Goal: Information Seeking & Learning: Find specific fact

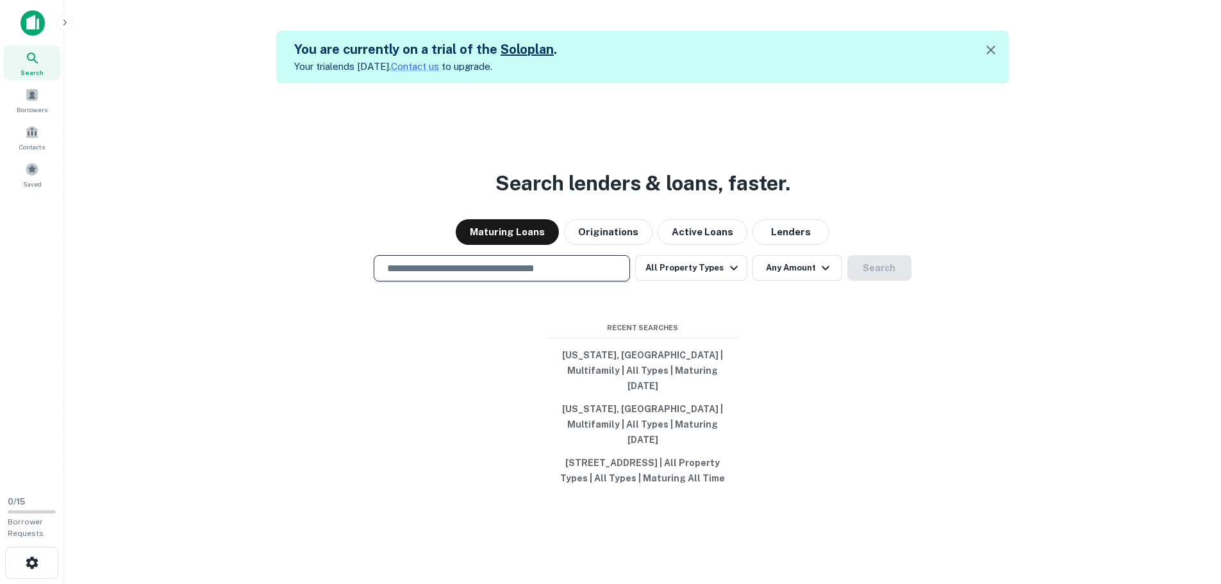
click at [559, 274] on input "text" at bounding box center [501, 268] width 245 height 15
paste input "**********"
type input "**********"
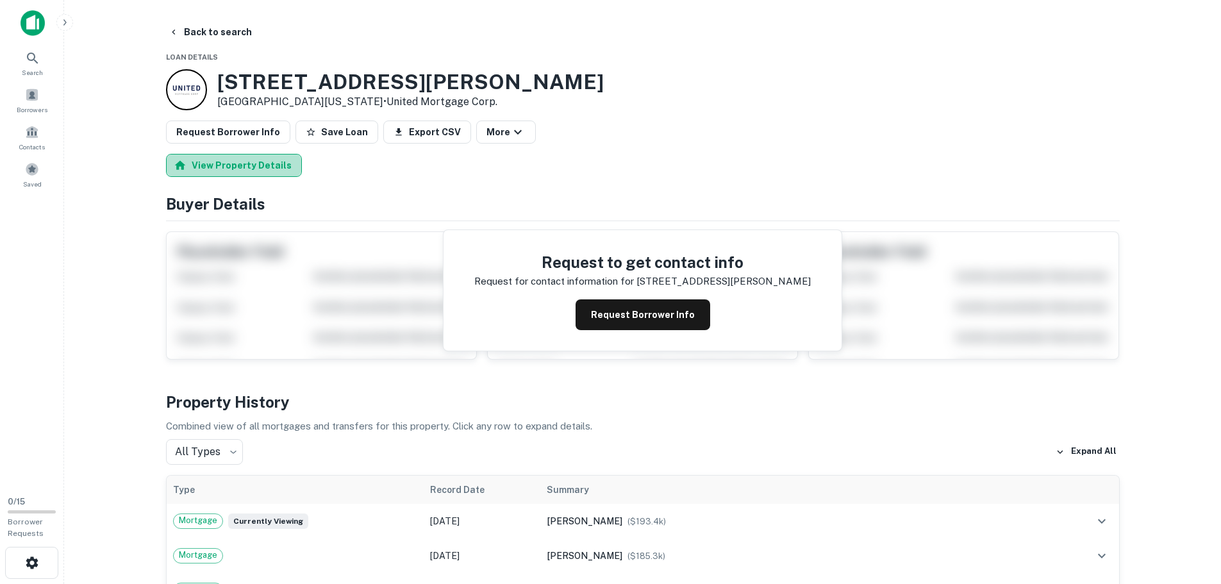
click at [257, 170] on button "View Property Details" at bounding box center [234, 165] width 136 height 23
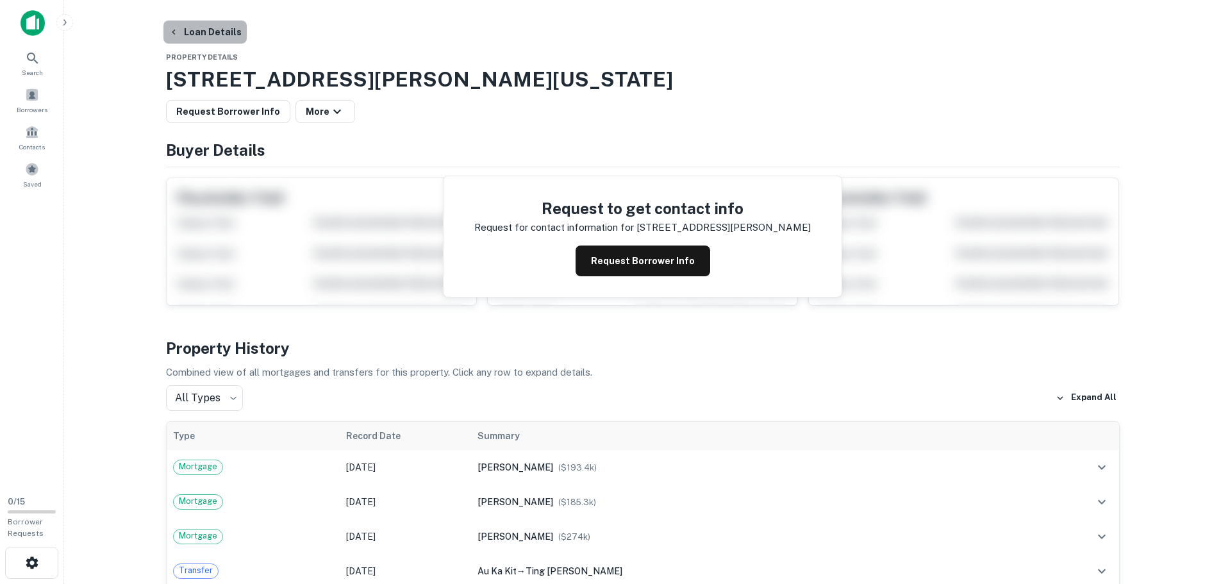
click at [216, 32] on button "Loan Details" at bounding box center [204, 32] width 83 height 23
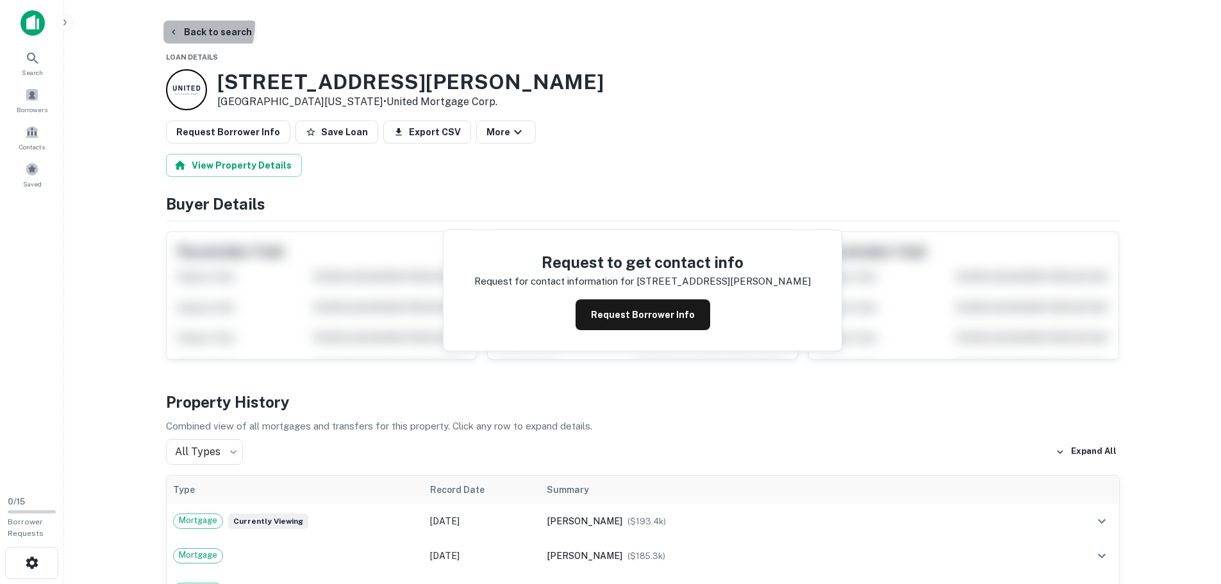
click at [176, 23] on button "Back to search" at bounding box center [210, 32] width 94 height 23
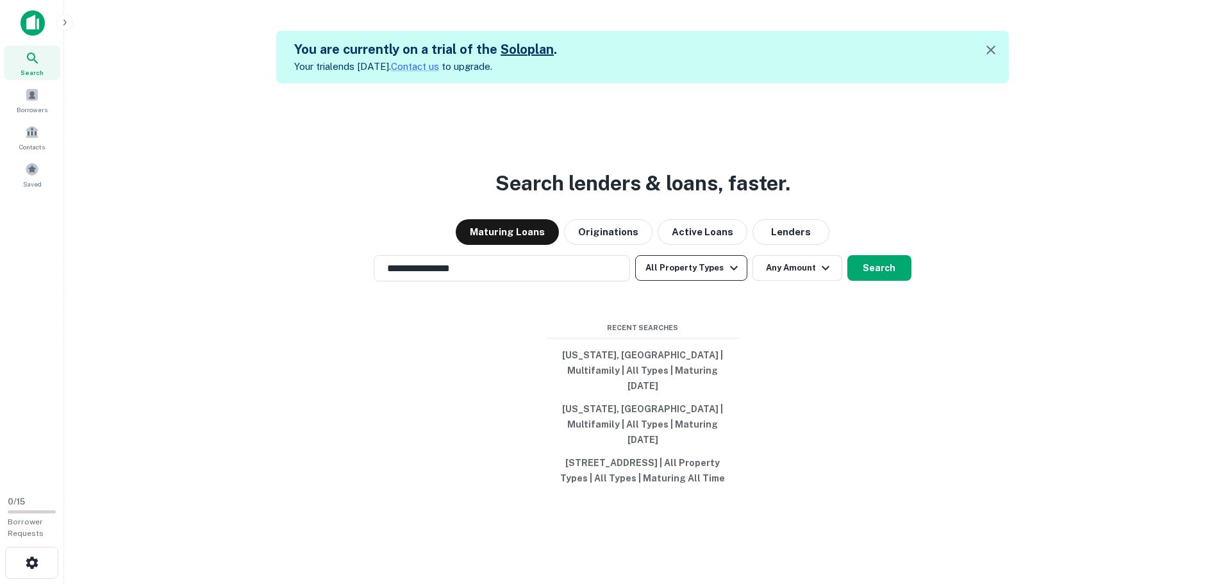
click at [701, 272] on button "All Property Types" at bounding box center [691, 268] width 112 height 26
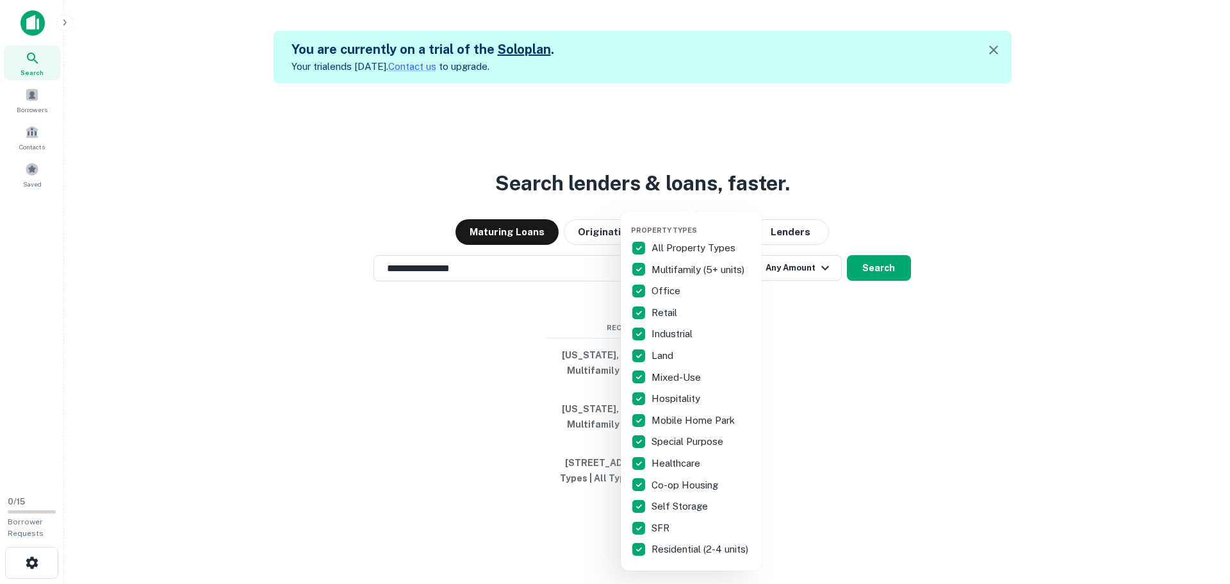
click at [611, 183] on div at bounding box center [615, 292] width 1230 height 584
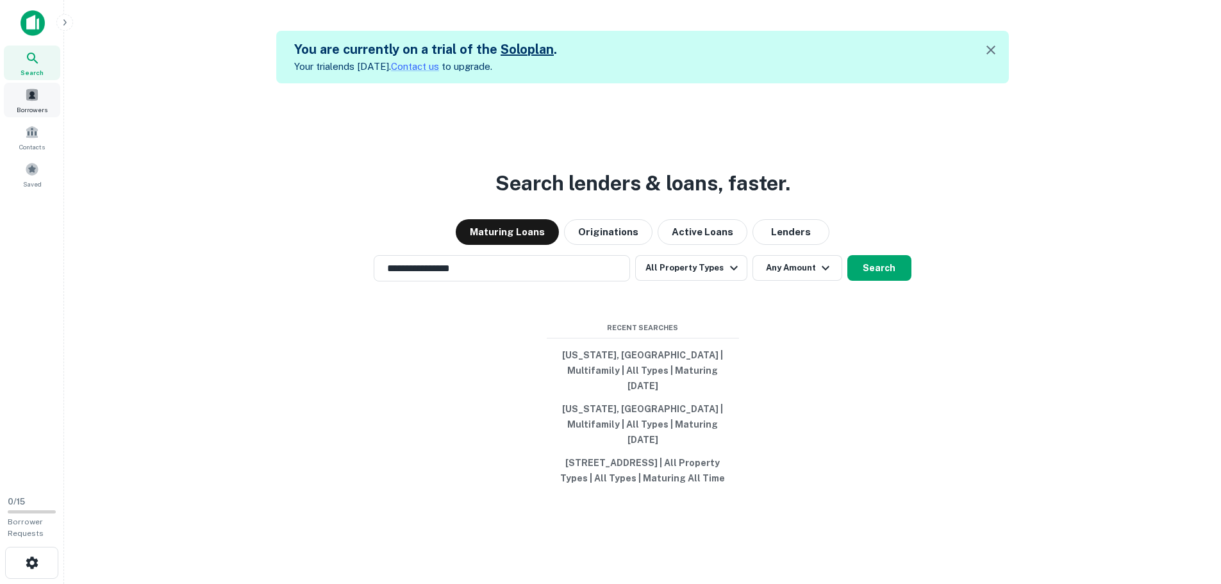
click at [38, 99] on span at bounding box center [32, 95] width 14 height 14
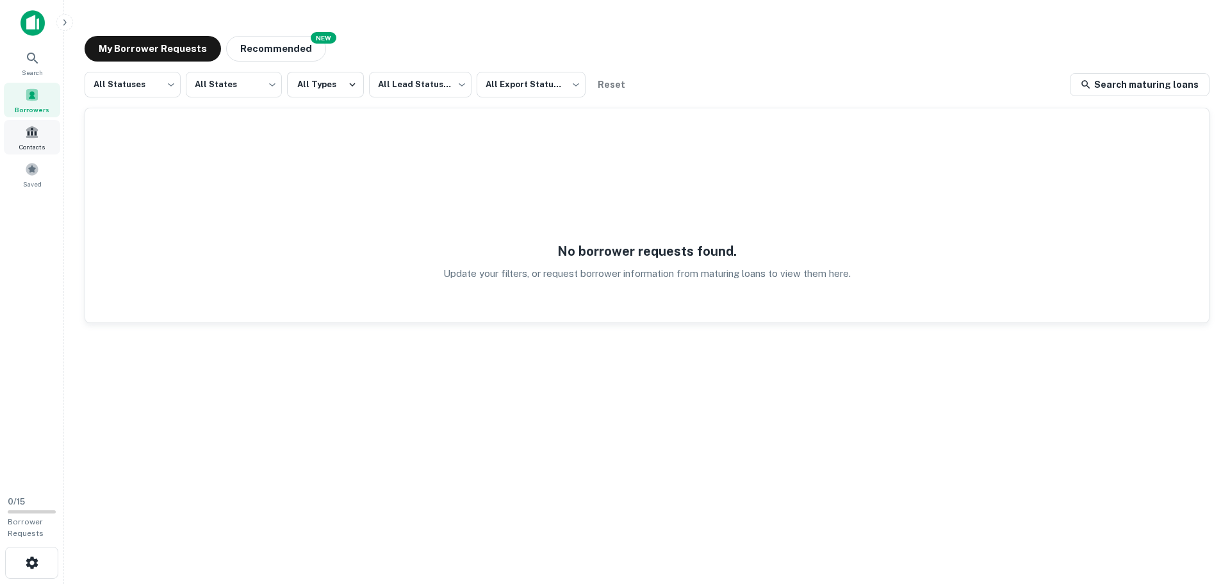
click at [37, 131] on span at bounding box center [32, 132] width 14 height 14
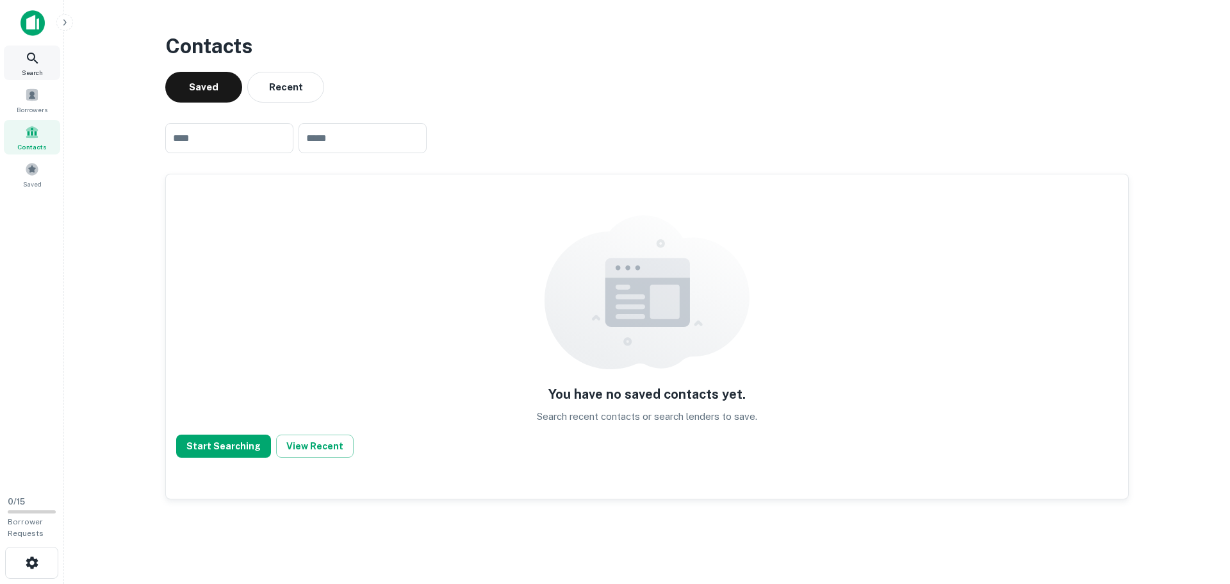
click at [26, 54] on icon at bounding box center [32, 58] width 15 height 15
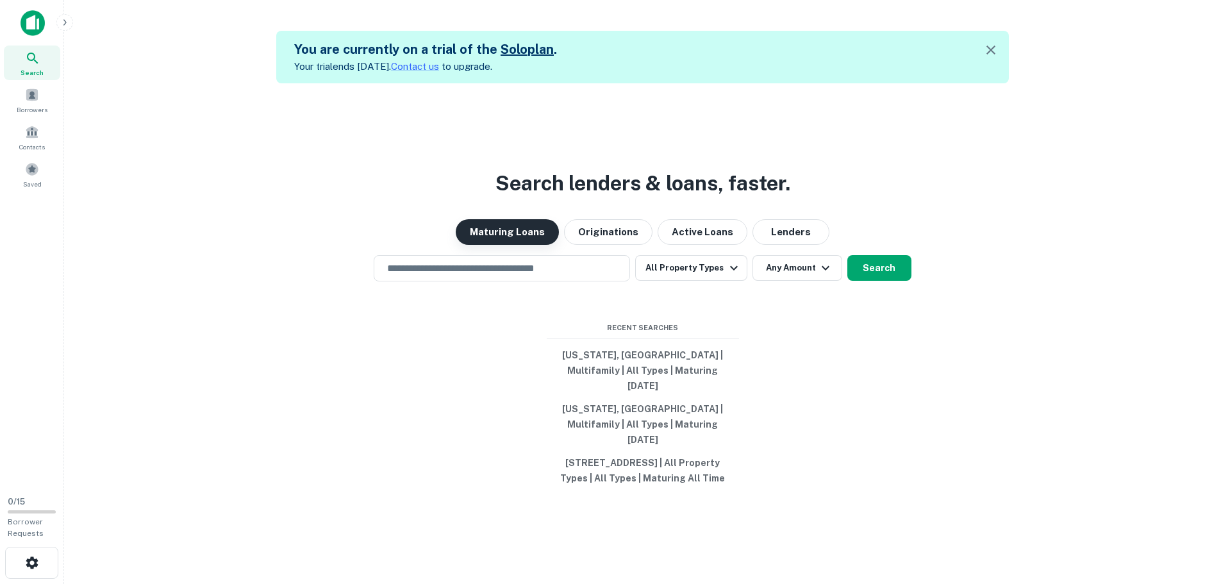
click at [536, 232] on button "Maturing Loans" at bounding box center [507, 232] width 103 height 26
click at [832, 204] on div "Search lenders & loans, faster. Maturing Loans Originations Active Loans Lender…" at bounding box center [642, 375] width 1136 height 584
click at [989, 56] on icon "button" at bounding box center [990, 49] width 15 height 15
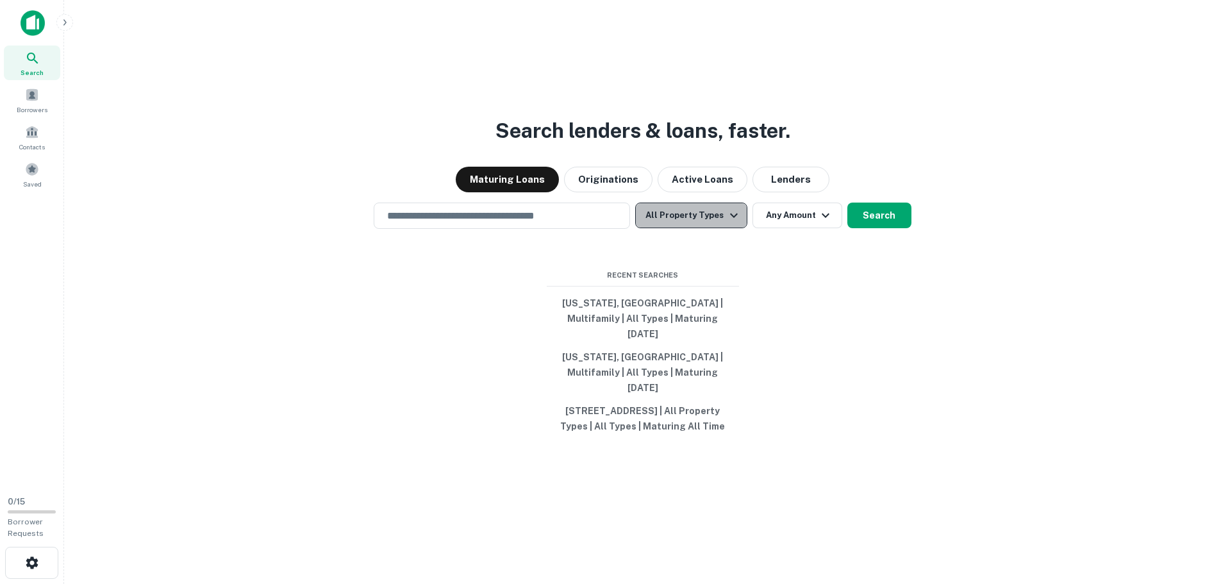
click at [701, 228] on button "All Property Types" at bounding box center [691, 216] width 112 height 26
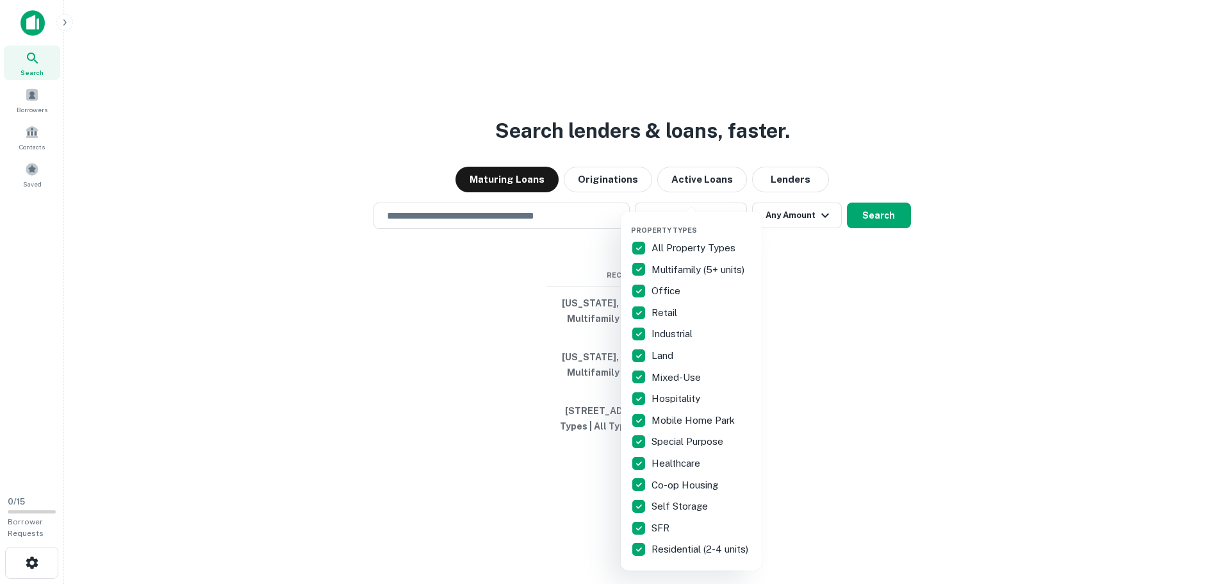
click at [878, 282] on div at bounding box center [615, 292] width 1230 height 584
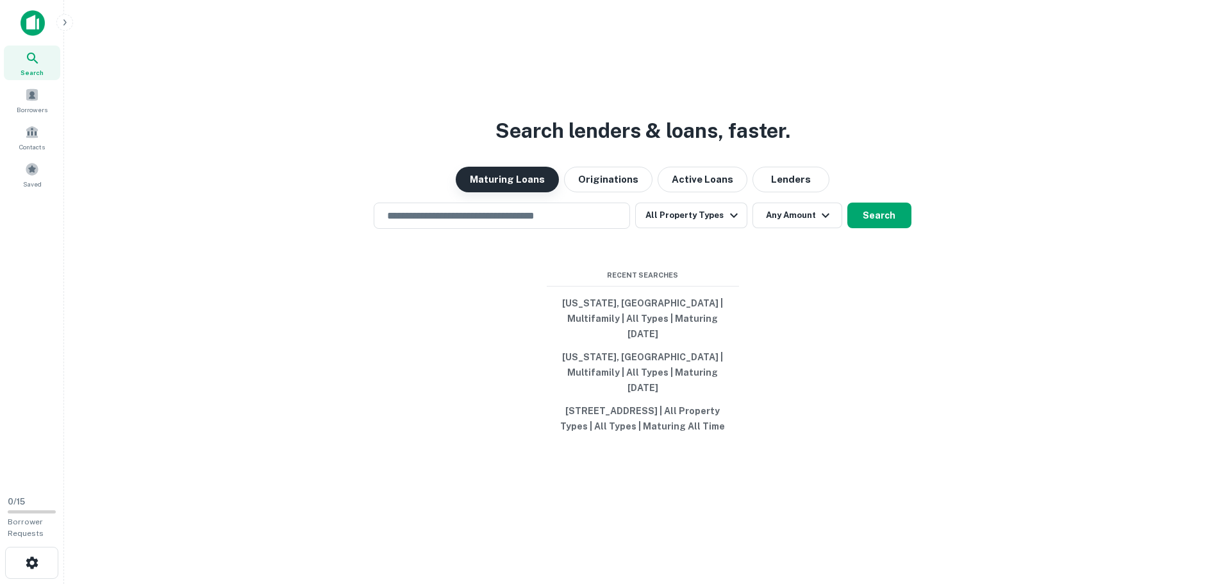
click at [512, 191] on button "Maturing Loans" at bounding box center [507, 180] width 103 height 26
click at [611, 189] on button "Originations" at bounding box center [608, 180] width 88 height 26
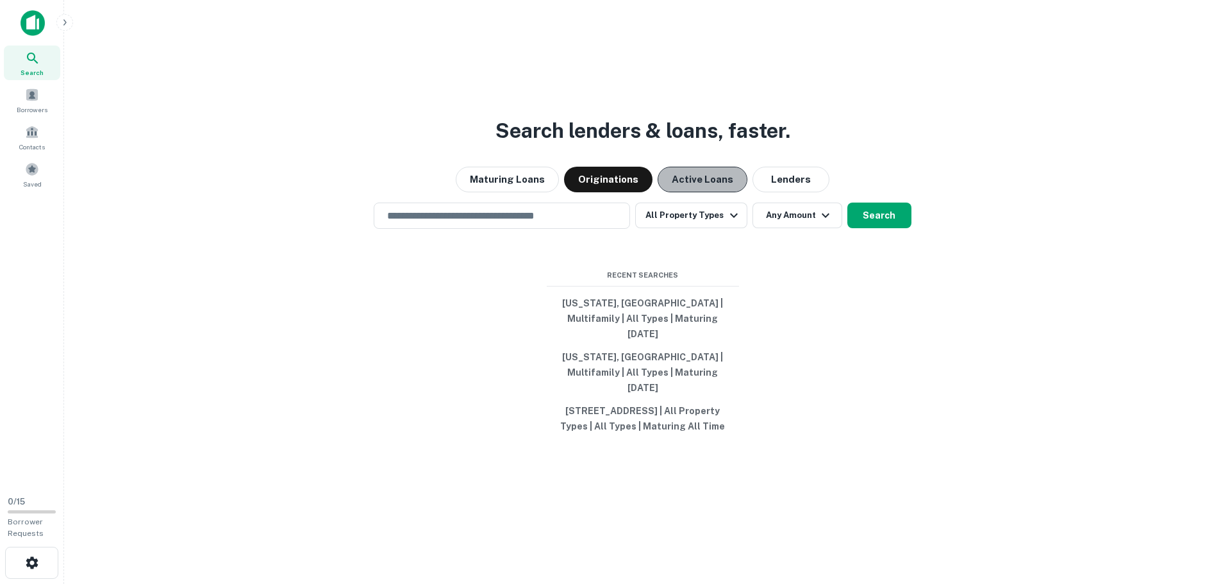
click at [682, 183] on button "Active Loans" at bounding box center [703, 180] width 90 height 26
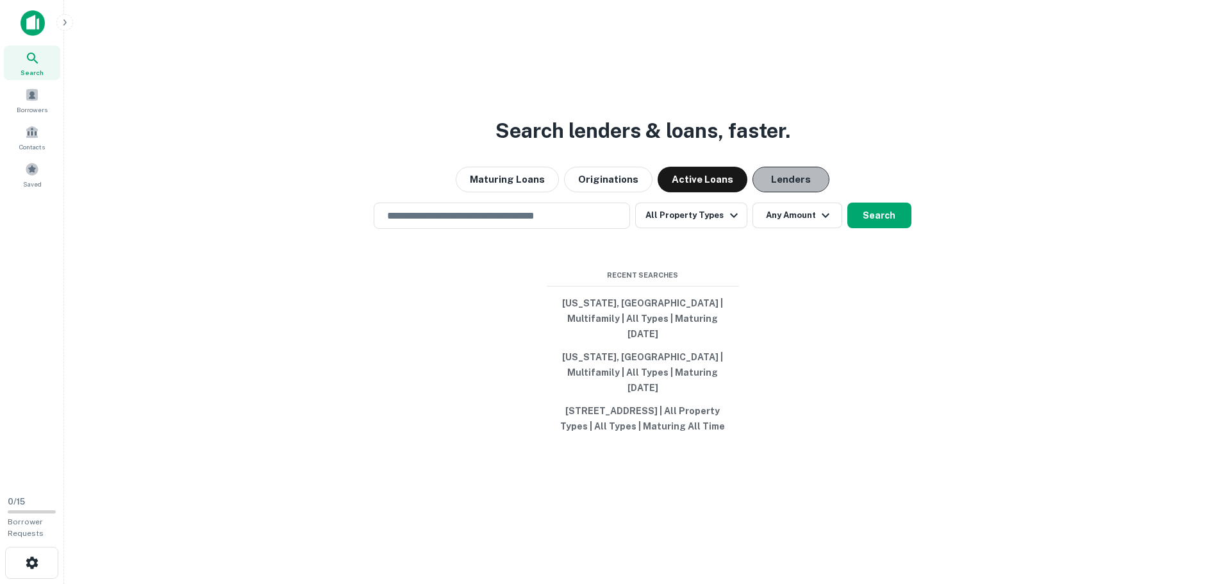
click at [784, 178] on button "Lenders" at bounding box center [790, 180] width 77 height 26
click at [680, 178] on button "Active Loans" at bounding box center [703, 180] width 90 height 26
click at [552, 178] on button "Maturing Loans" at bounding box center [507, 180] width 103 height 26
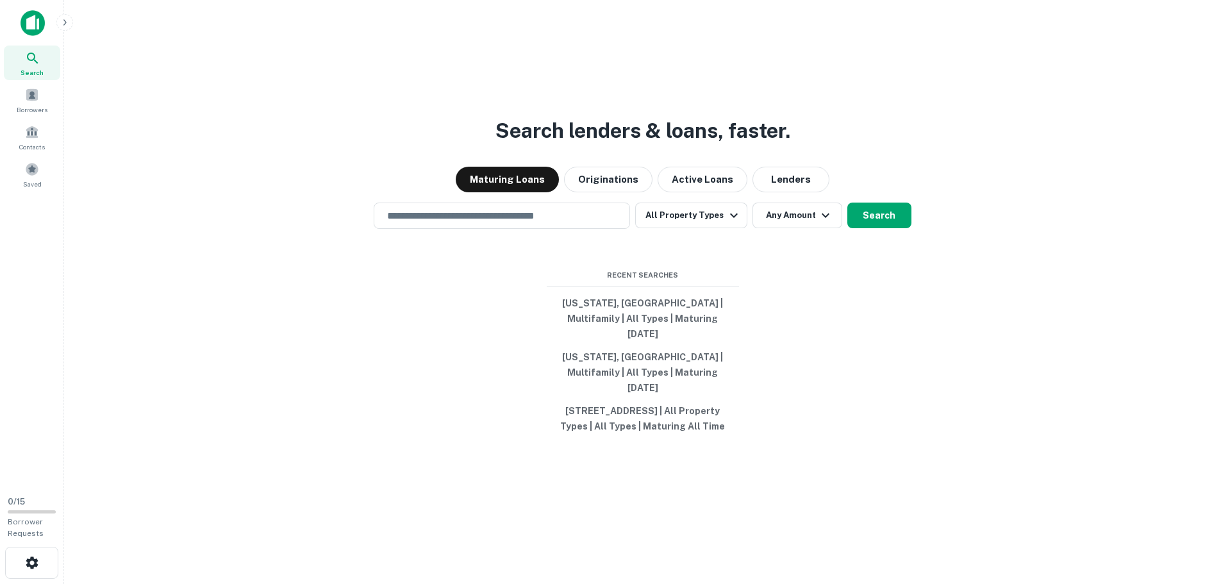
click at [443, 142] on div "Search lenders & loans, faster. Maturing Loans Originations Active Loans Lender…" at bounding box center [642, 323] width 1136 height 584
click at [417, 218] on input "text" at bounding box center [501, 215] width 245 height 15
paste input "**********"
type input "**********"
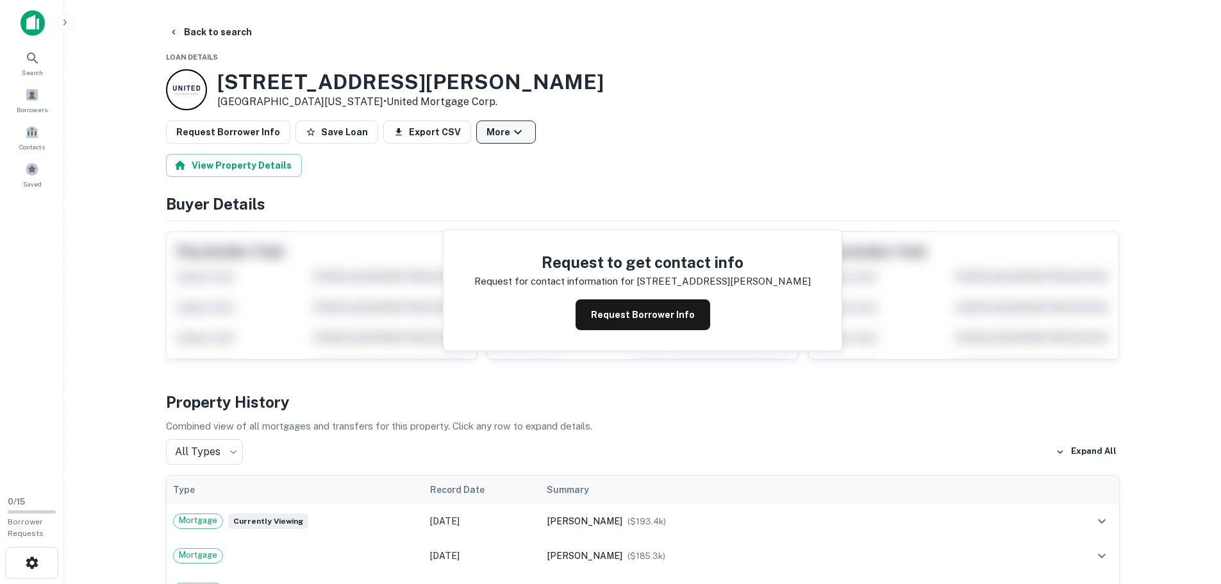
click at [476, 134] on button "More" at bounding box center [506, 131] width 60 height 23
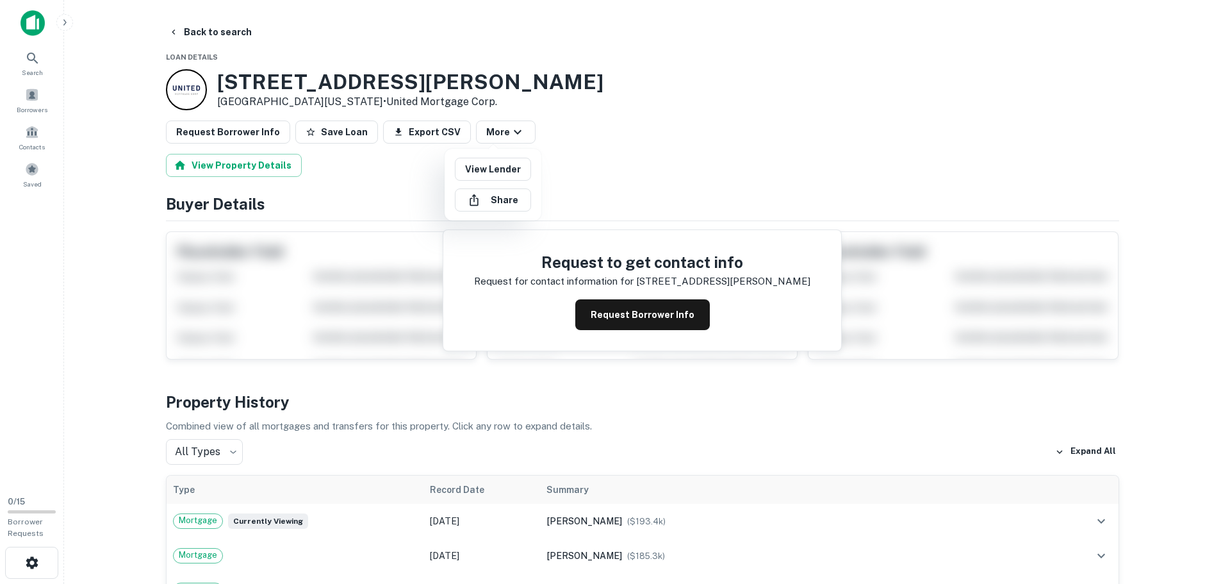
click at [554, 103] on div at bounding box center [615, 292] width 1230 height 584
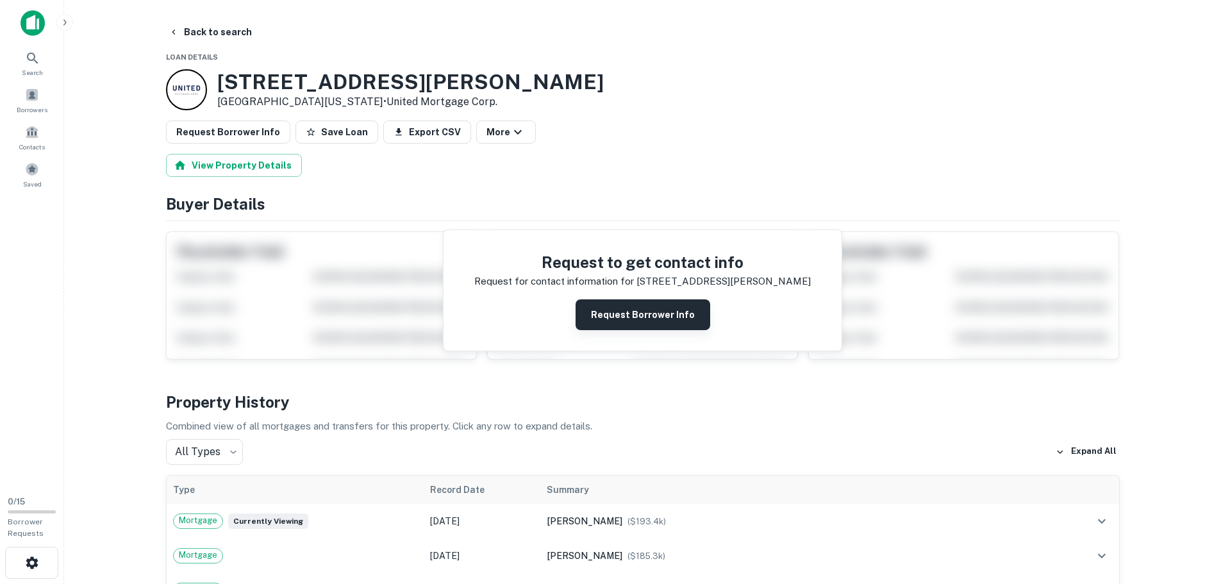
click at [680, 315] on button "Request Borrower Info" at bounding box center [642, 314] width 135 height 31
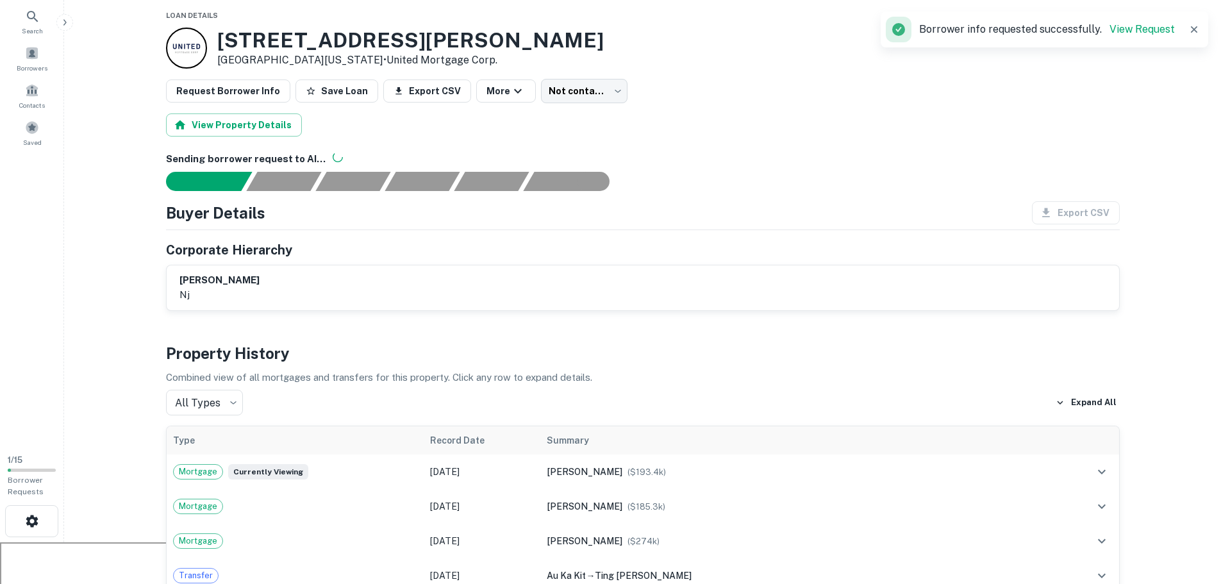
scroll to position [64, 0]
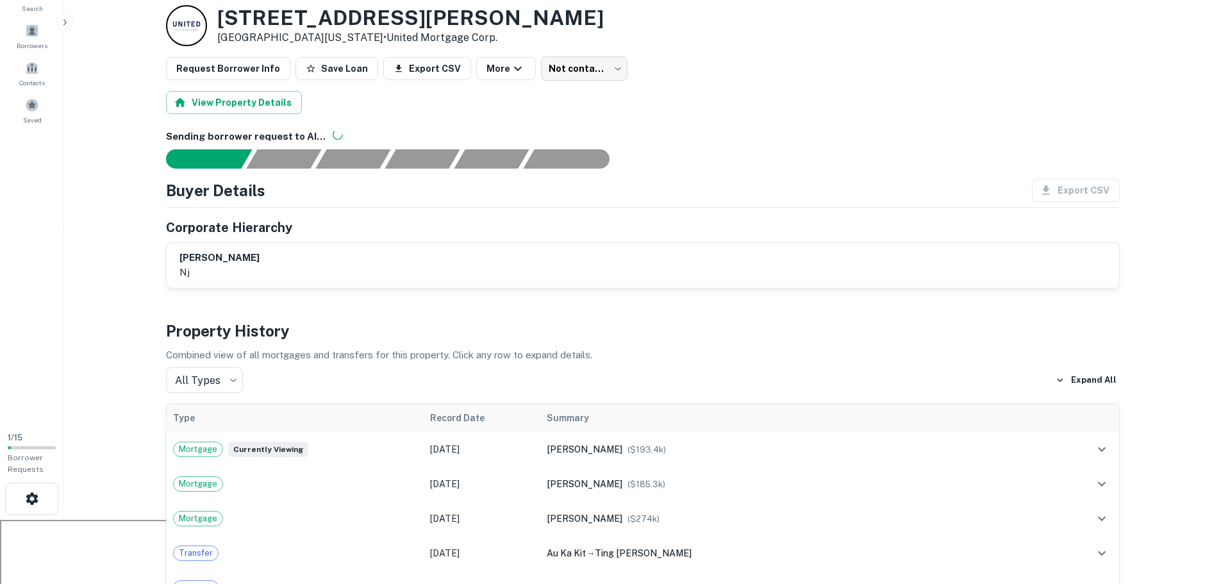
drag, startPoint x: 177, startPoint y: 255, endPoint x: 322, endPoint y: 245, distance: 145.8
click at [322, 245] on div "shetty saiprasad sadashiva nj" at bounding box center [643, 265] width 952 height 45
copy h6 "shetty saiprasad sadashiva"
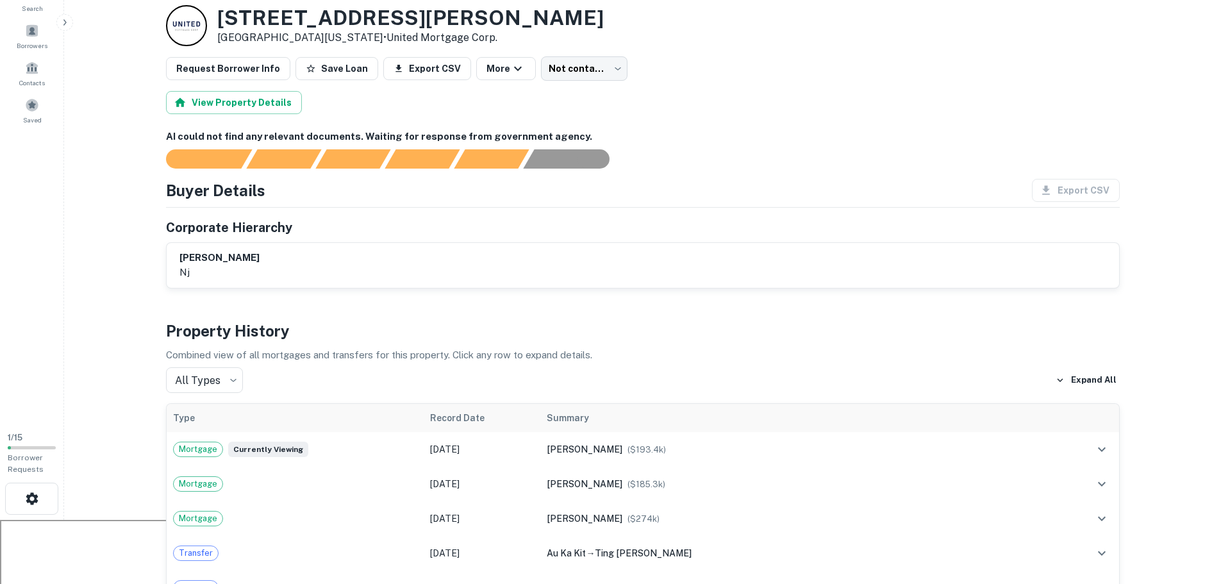
click at [590, 146] on div "AI could not find any relevant documents. Waiting for response from government …" at bounding box center [643, 148] width 954 height 39
click at [1101, 449] on icon "expand row" at bounding box center [1101, 449] width 15 height 15
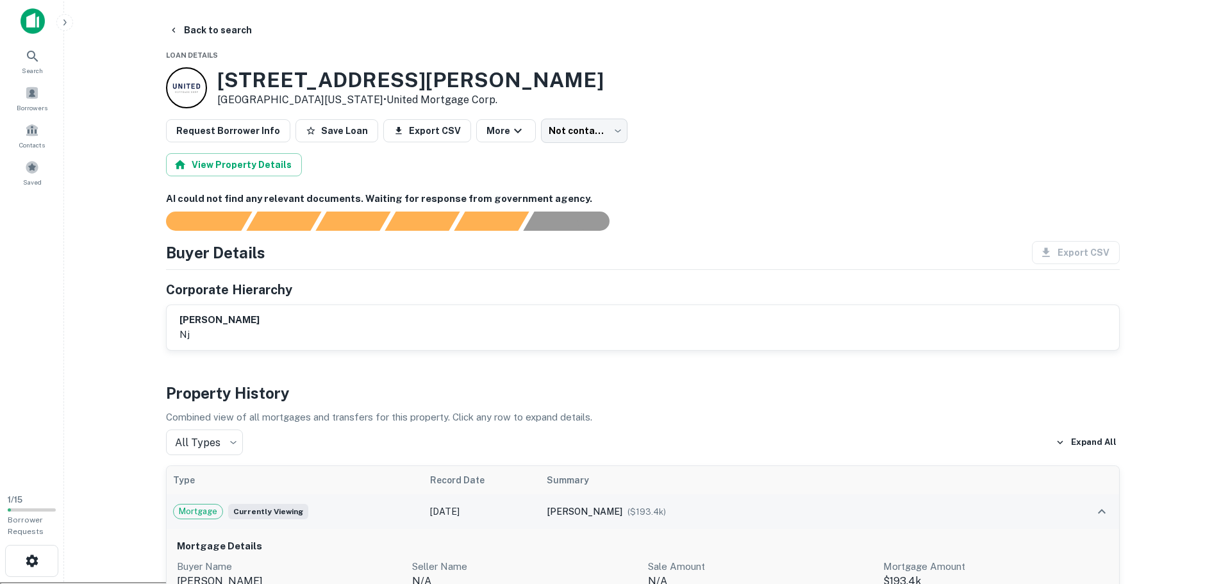
scroll to position [0, 0]
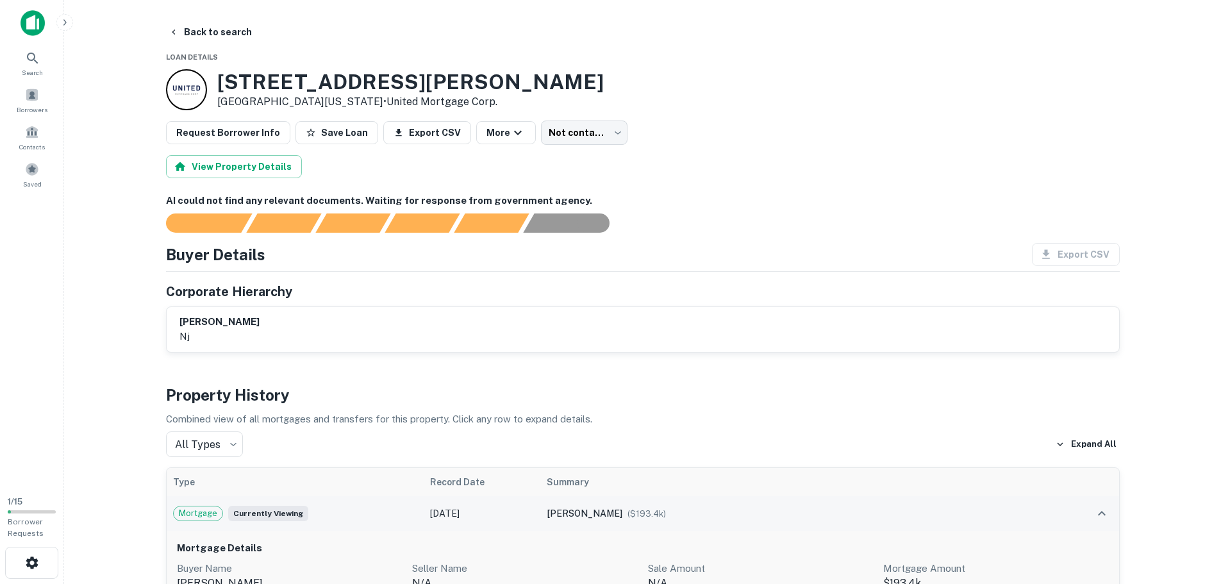
click at [1094, 511] on icon "expand row" at bounding box center [1101, 513] width 15 height 15
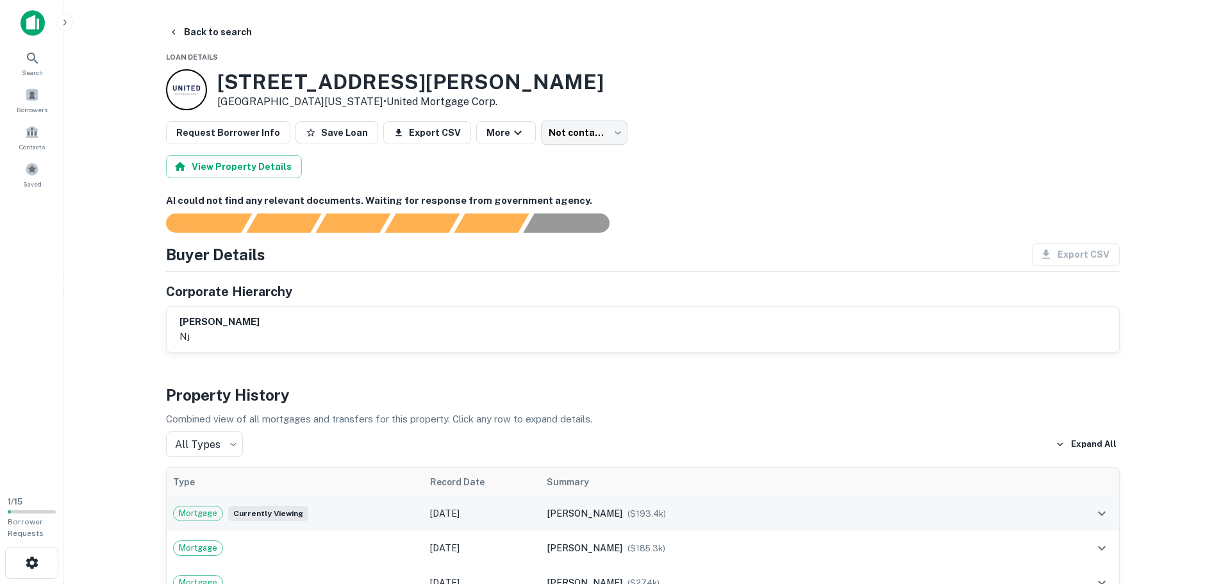
drag, startPoint x: 177, startPoint y: 320, endPoint x: 258, endPoint y: 326, distance: 81.6
click at [258, 326] on div "shetty saiprasad sadashiva nj" at bounding box center [643, 329] width 952 height 45
copy h6 "shetty saiprasad"
click at [184, 27] on button "Back to search" at bounding box center [210, 32] width 94 height 23
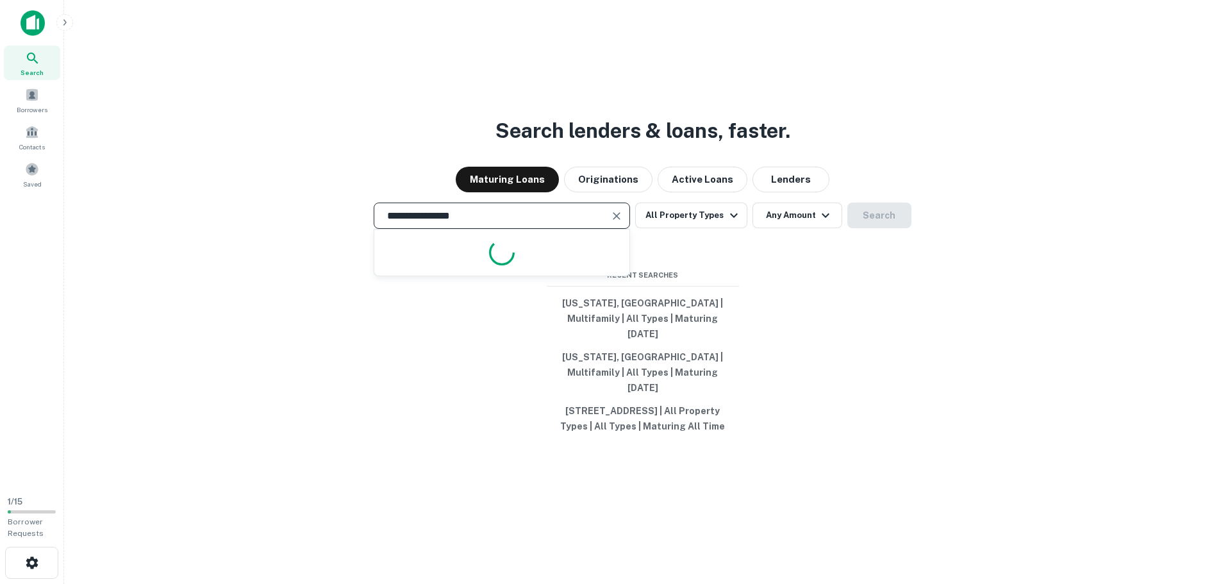
drag, startPoint x: 339, startPoint y: 227, endPoint x: 306, endPoint y: 231, distance: 33.5
click at [308, 229] on div "**********" at bounding box center [642, 216] width 1136 height 26
click at [621, 222] on icon "Clear" at bounding box center [616, 216] width 13 height 13
click at [554, 222] on input "text" at bounding box center [501, 215] width 245 height 15
paste input "**********"
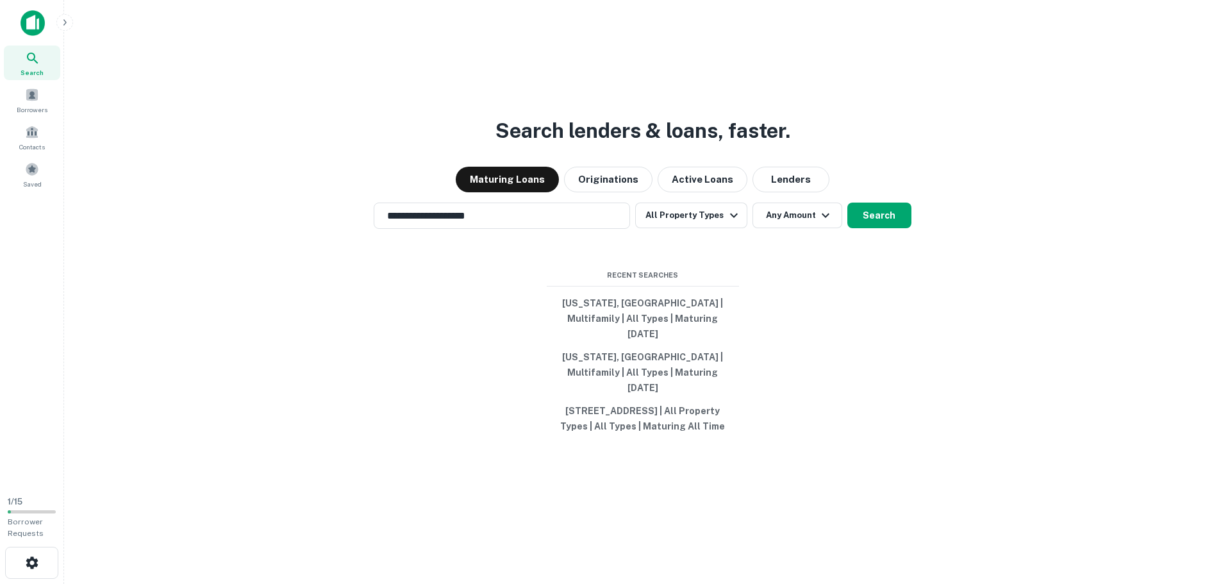
click at [500, 304] on div "**********" at bounding box center [642, 323] width 1136 height 584
click at [505, 223] on input "**********" at bounding box center [492, 215] width 226 height 15
type input "**********"
click at [877, 211] on button "Search" at bounding box center [879, 216] width 64 height 26
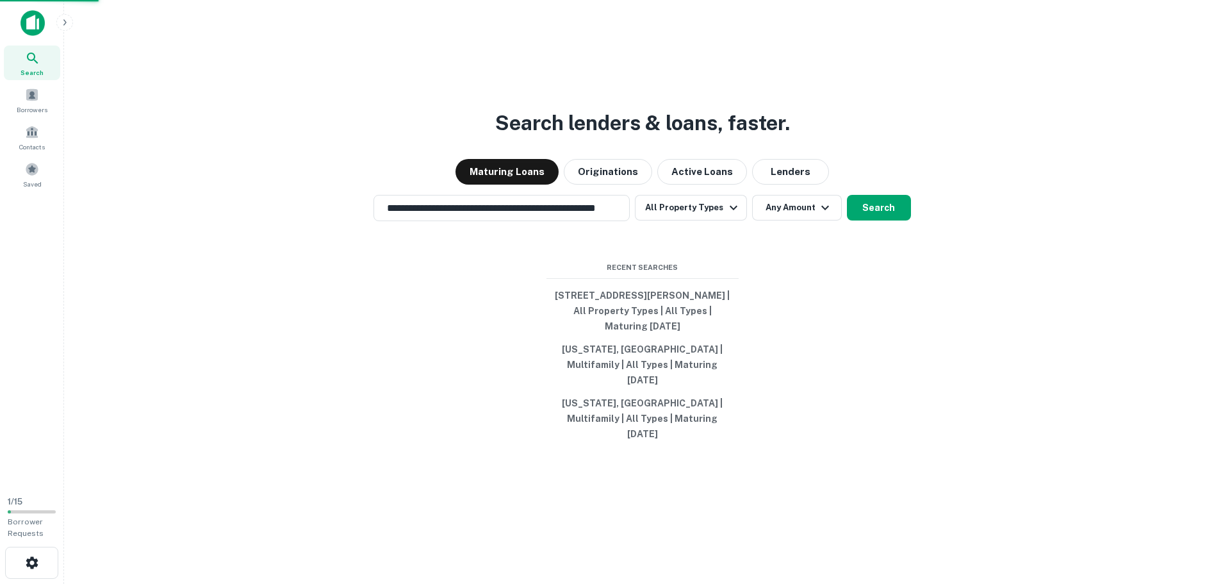
click at [625, 290] on div "8300 John F. Kennedy Blvd, North Bergen, NJ 07047, USA" at bounding box center [615, 294] width 342 height 23
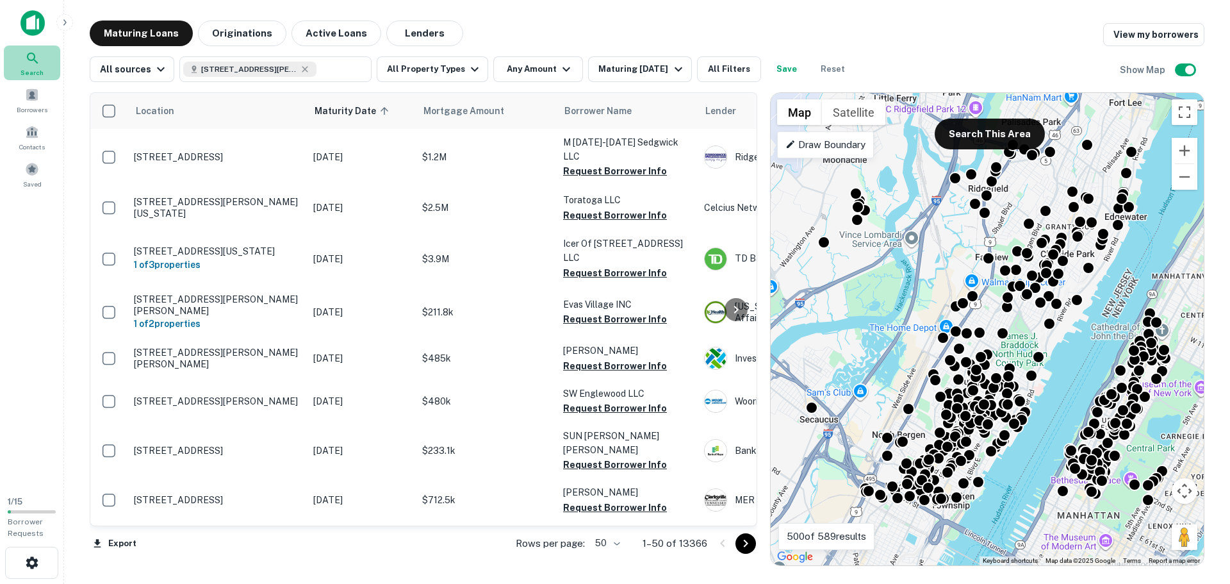
click at [26, 70] on span "Search" at bounding box center [32, 72] width 23 height 10
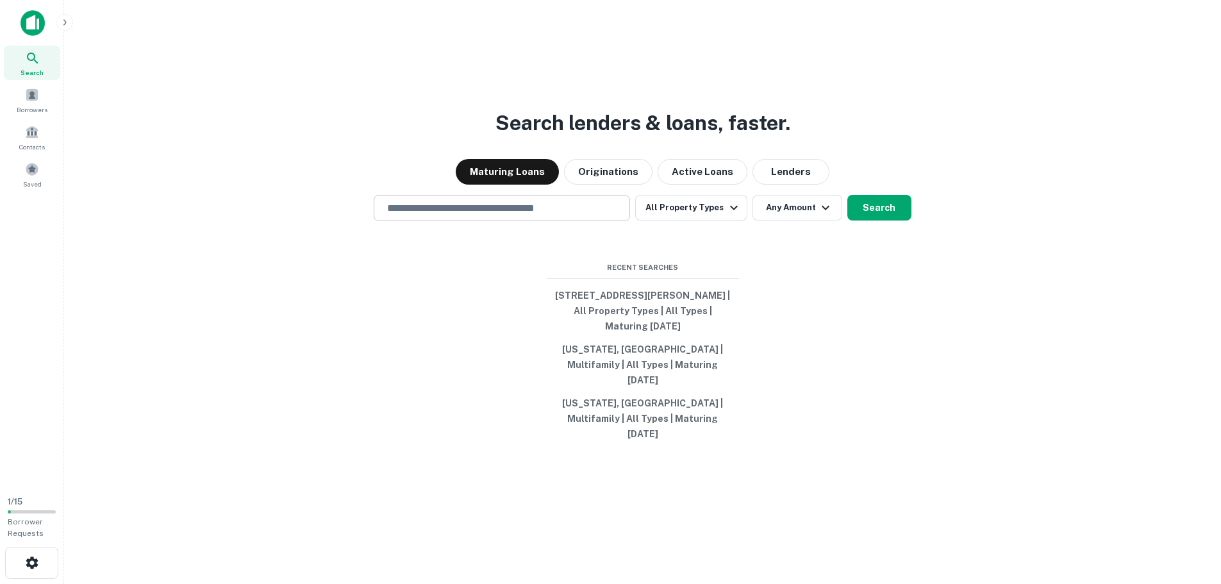
click at [474, 221] on div "​" at bounding box center [502, 208] width 256 height 26
paste input "**********"
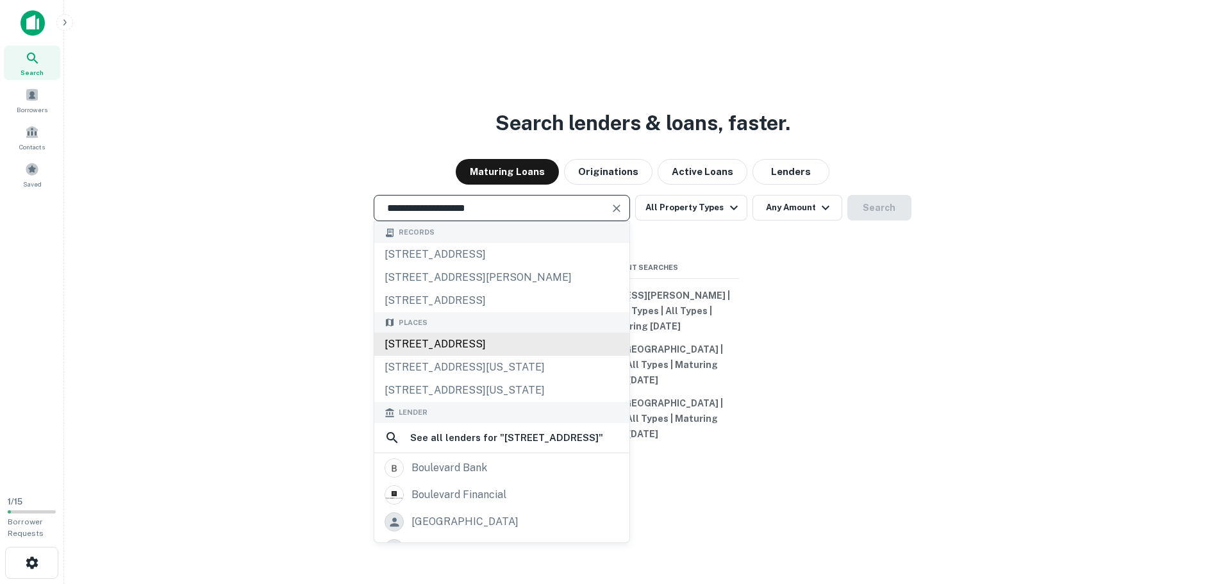
click at [533, 356] on div "[STREET_ADDRESS]" at bounding box center [501, 344] width 255 height 23
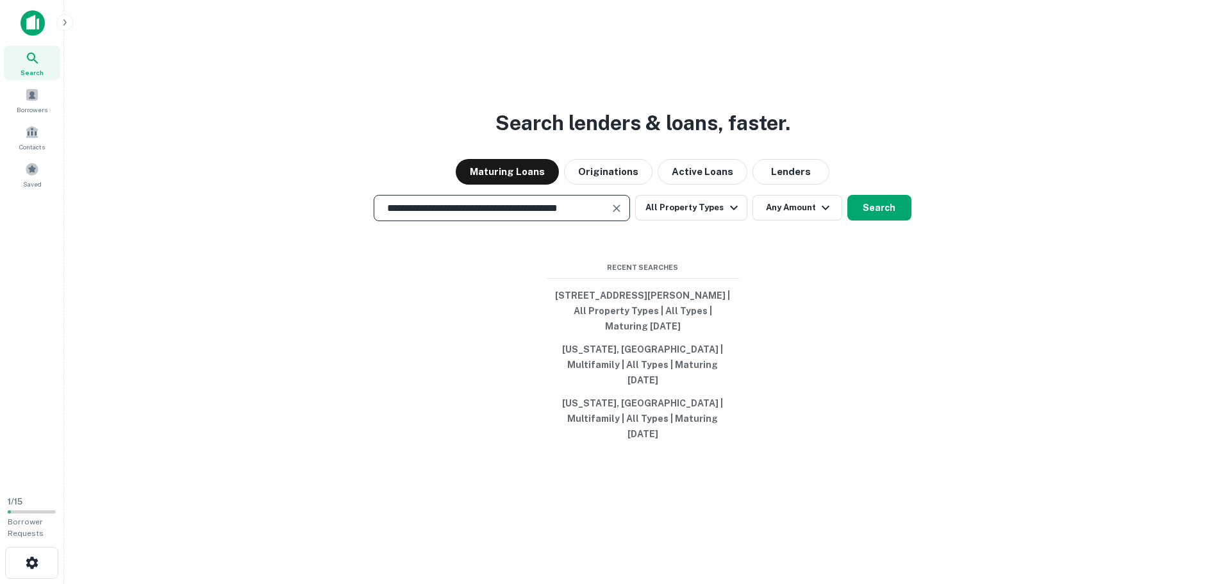
type input "**********"
click at [898, 210] on button "Search" at bounding box center [879, 208] width 64 height 26
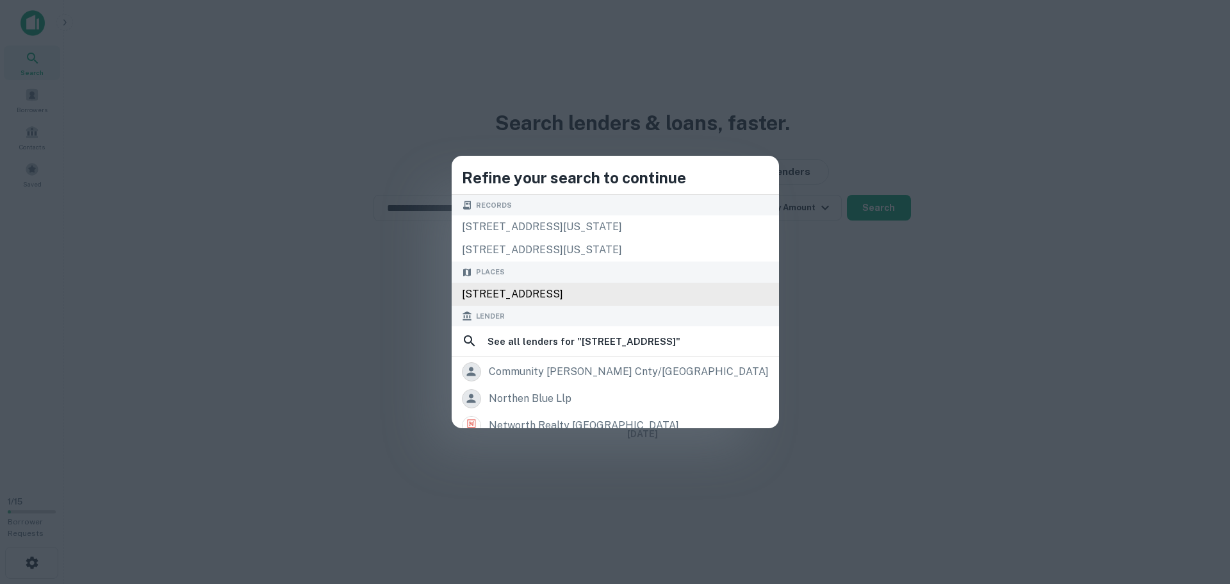
click at [569, 302] on div "7427 JFK Blvd E, North Bergen, NJ 07047, USA" at bounding box center [615, 294] width 327 height 23
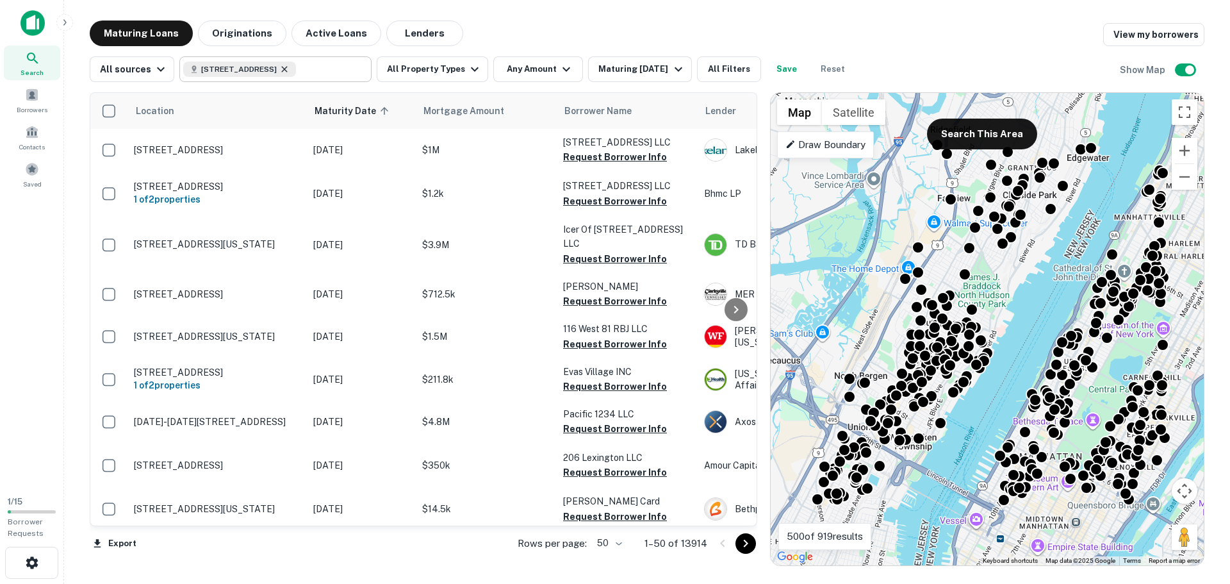
click at [290, 65] on icon at bounding box center [284, 69] width 10 height 10
type input "**********"
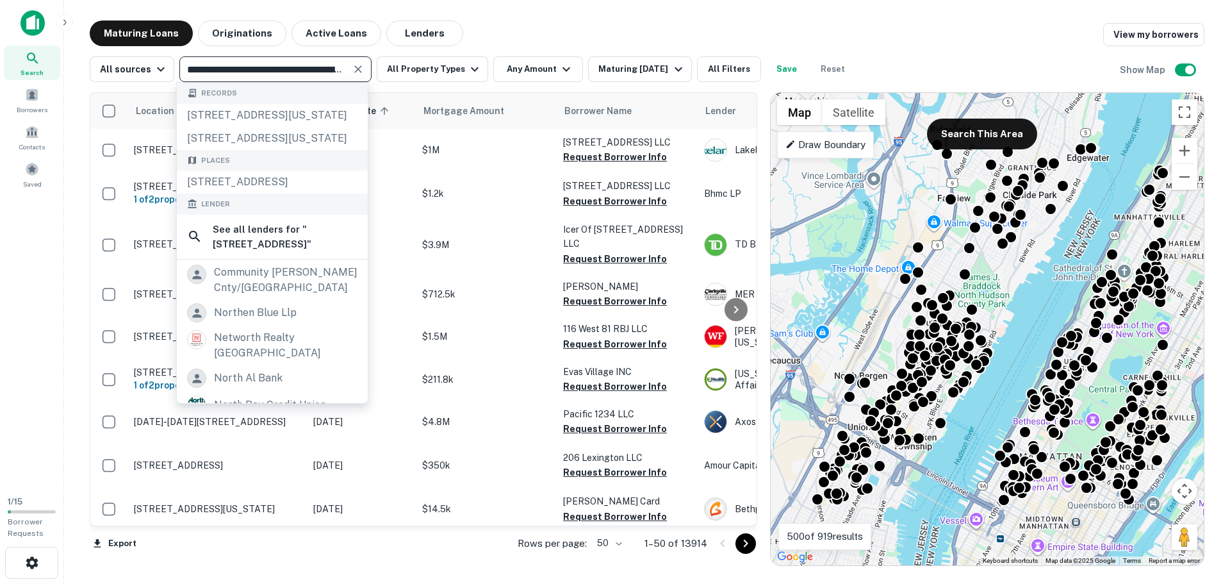
click at [352, 67] on icon "Clear" at bounding box center [358, 69] width 13 height 13
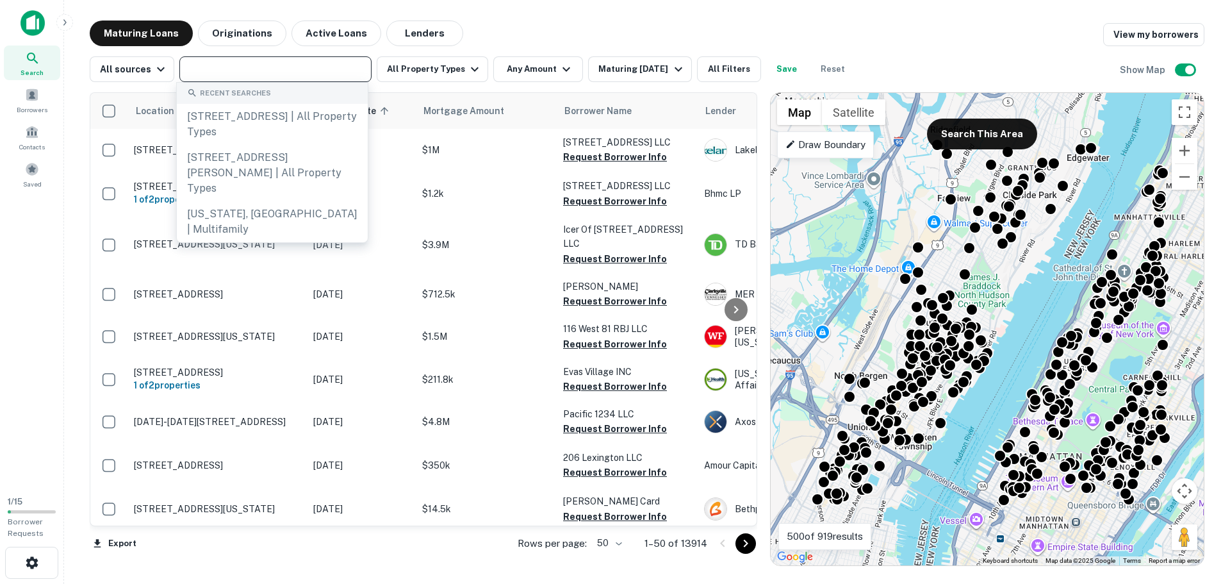
paste input "**********"
type input "**********"
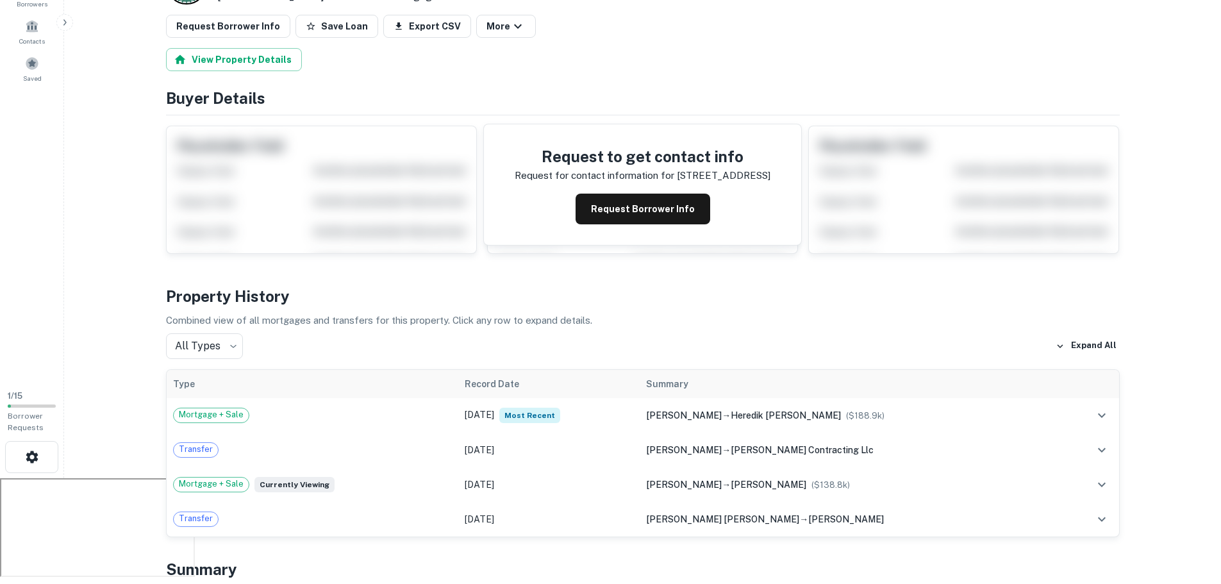
scroll to position [128, 0]
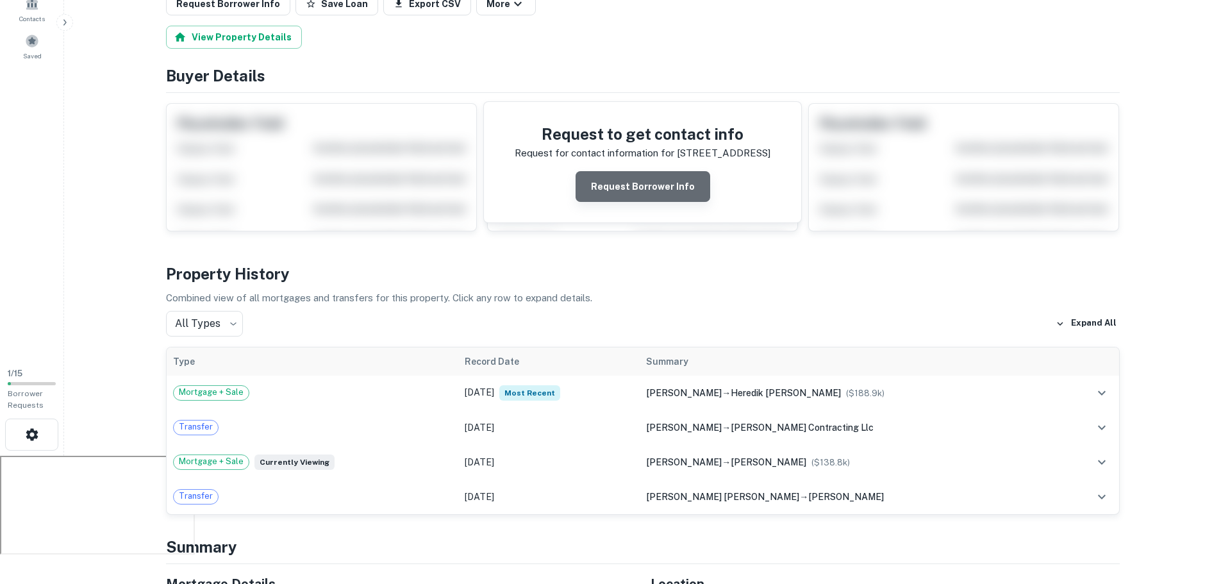
click at [654, 183] on button "Request Borrower Info" at bounding box center [642, 186] width 135 height 31
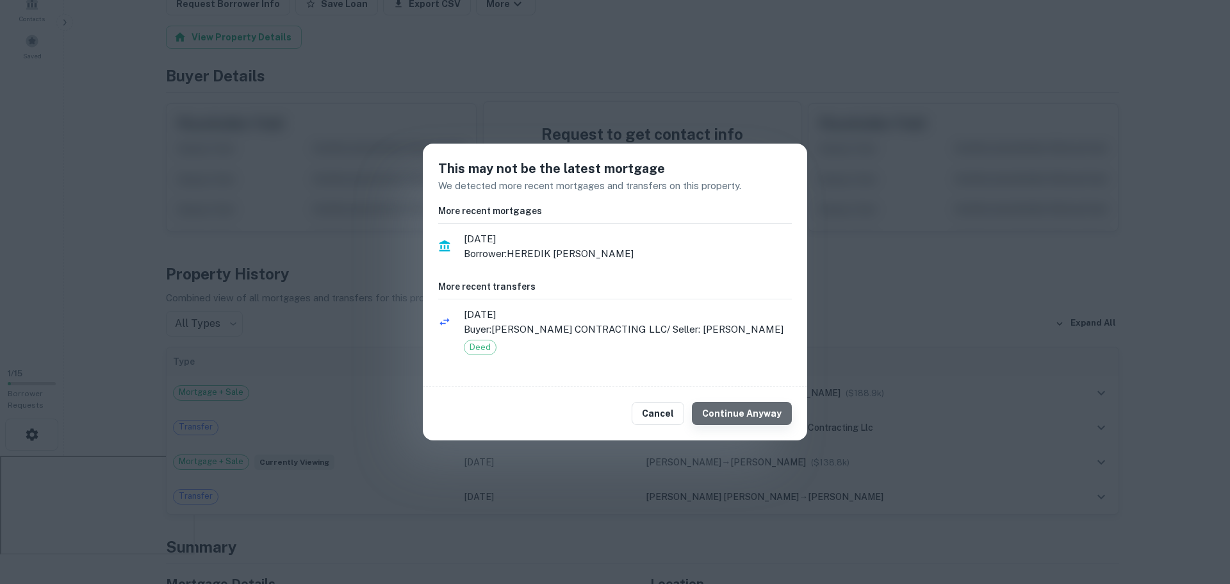
click at [758, 416] on button "Continue Anyway" at bounding box center [742, 413] width 100 height 23
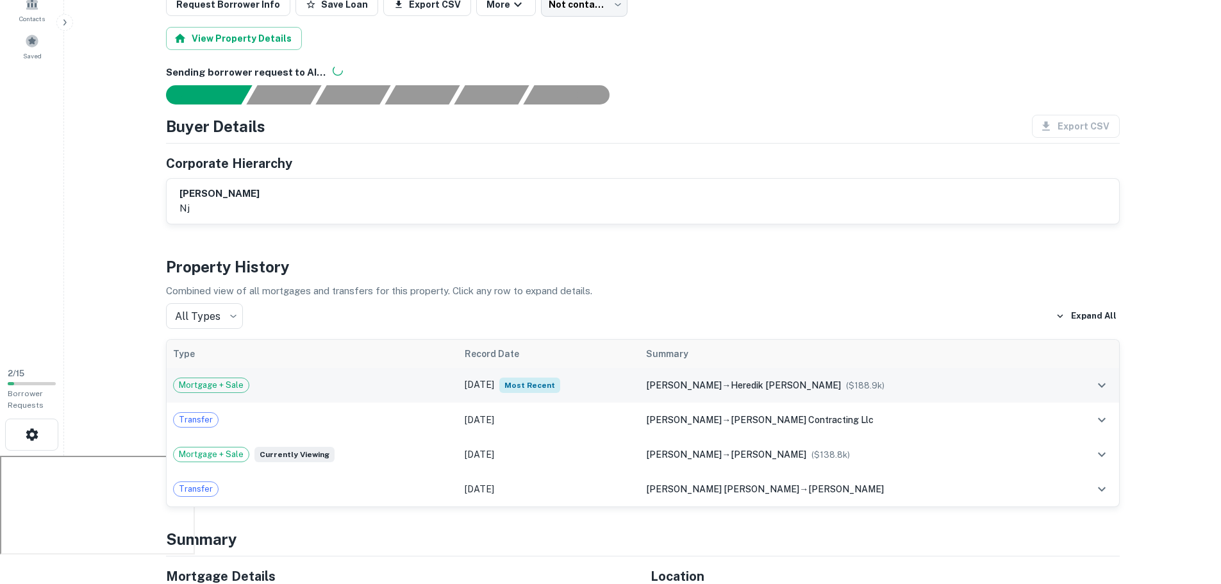
click at [964, 389] on div "skountzos peter → heredik camargo luis f ($ 188.9k )" at bounding box center [850, 385] width 408 height 14
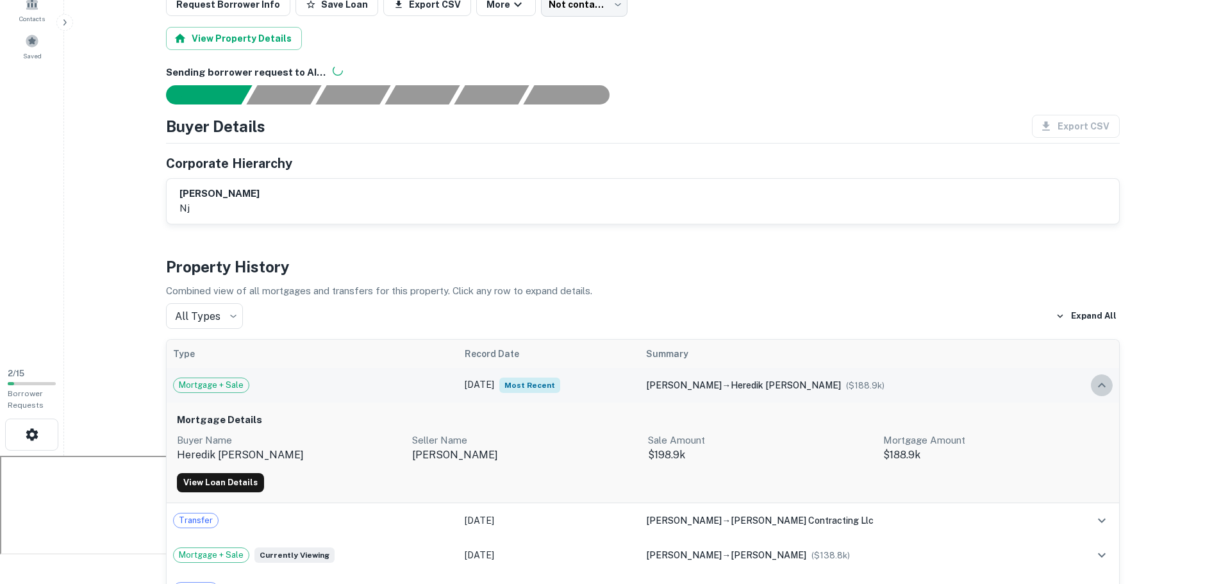
click at [1102, 382] on icon "expand row" at bounding box center [1101, 384] width 15 height 15
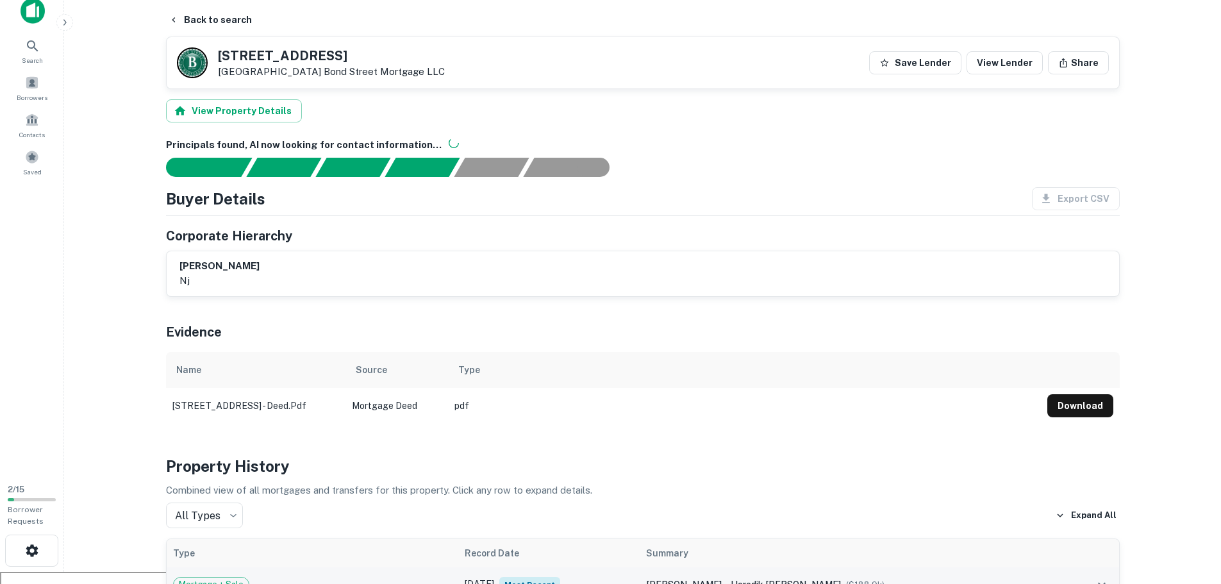
scroll to position [0, 0]
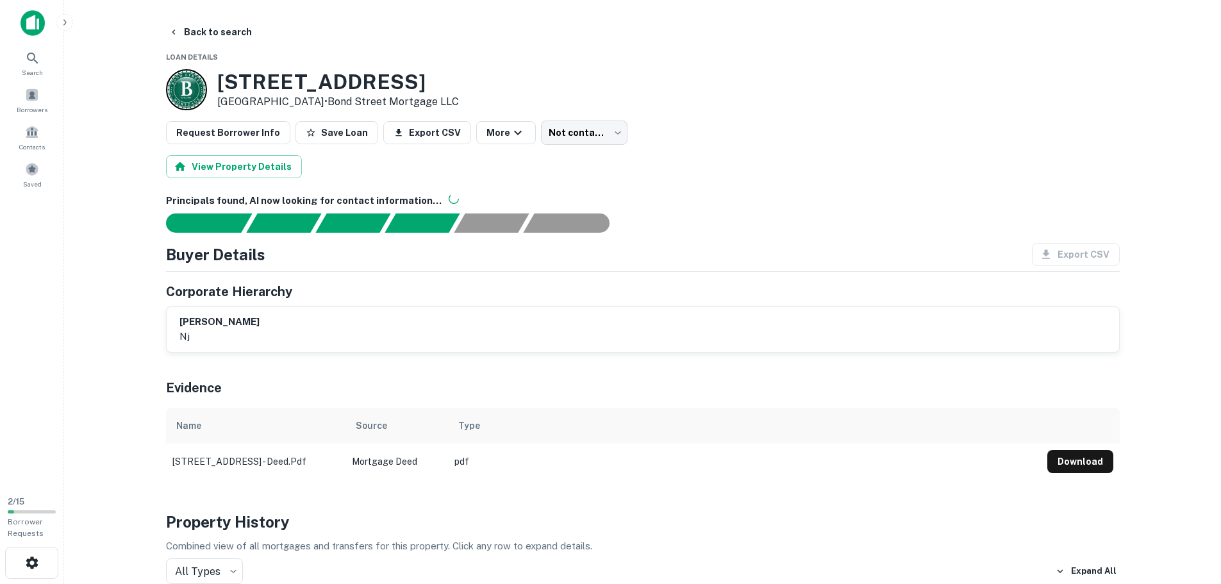
drag, startPoint x: 178, startPoint y: 320, endPoint x: 269, endPoint y: 318, distance: 91.0
click at [269, 318] on div "hamid tawfique nj" at bounding box center [643, 329] width 952 height 45
copy h6 "hamid tawfique"
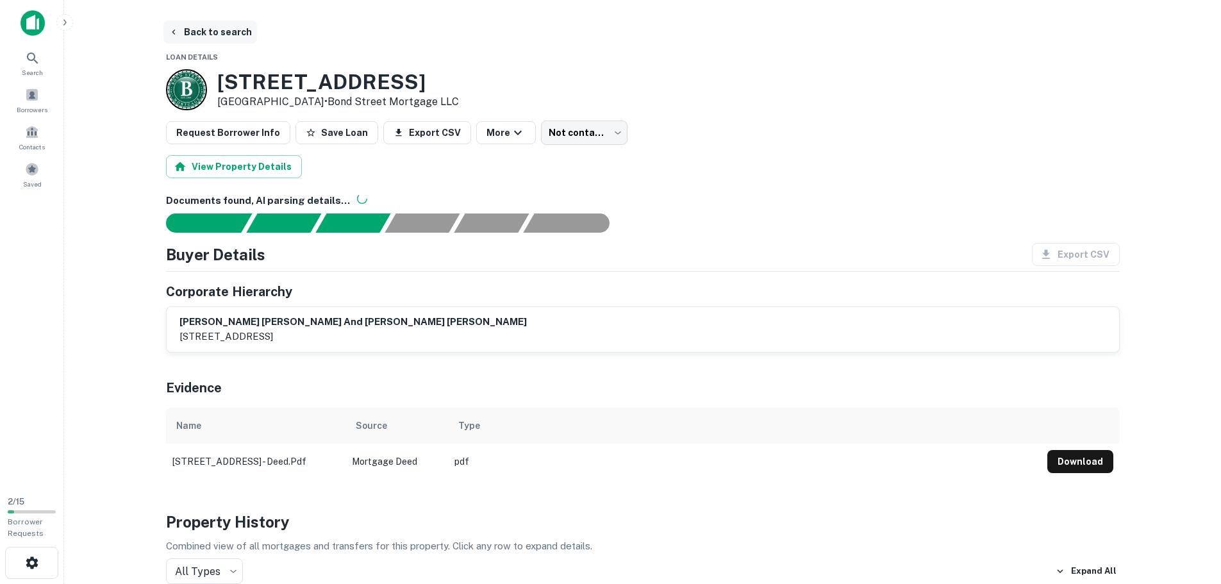
click at [213, 22] on button "Back to search" at bounding box center [210, 32] width 94 height 23
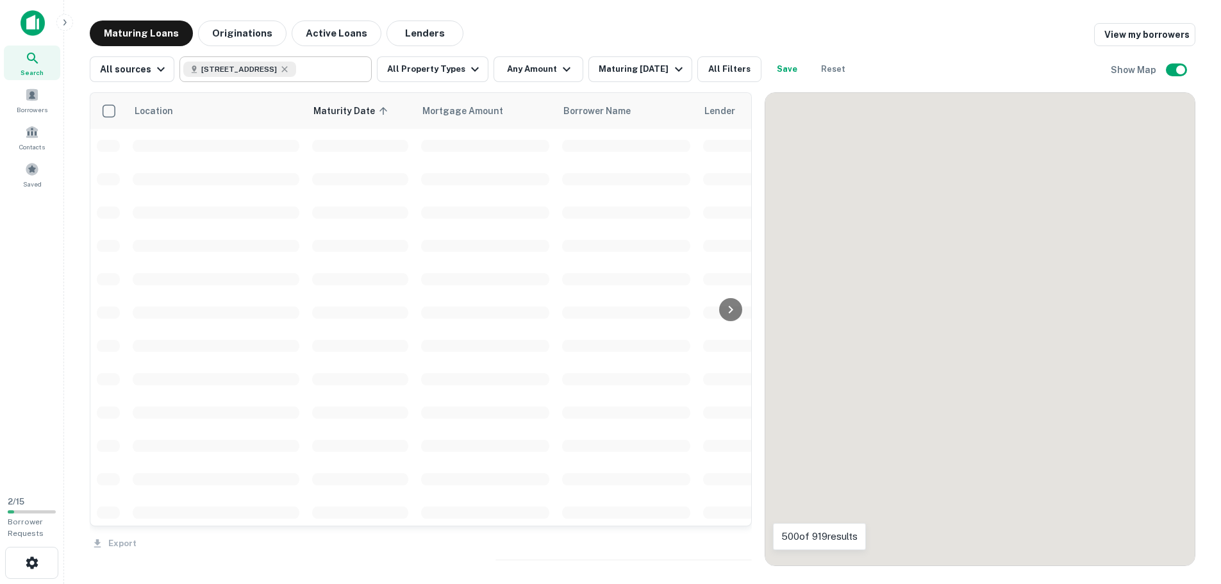
click at [288, 68] on icon at bounding box center [285, 69] width 6 height 6
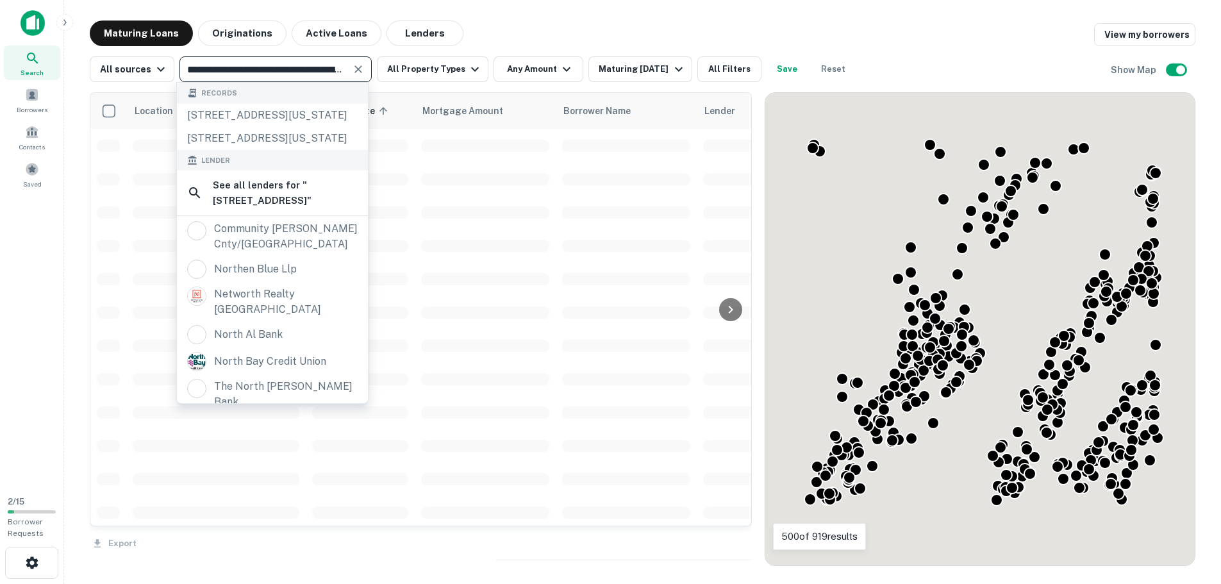
type input "**********"
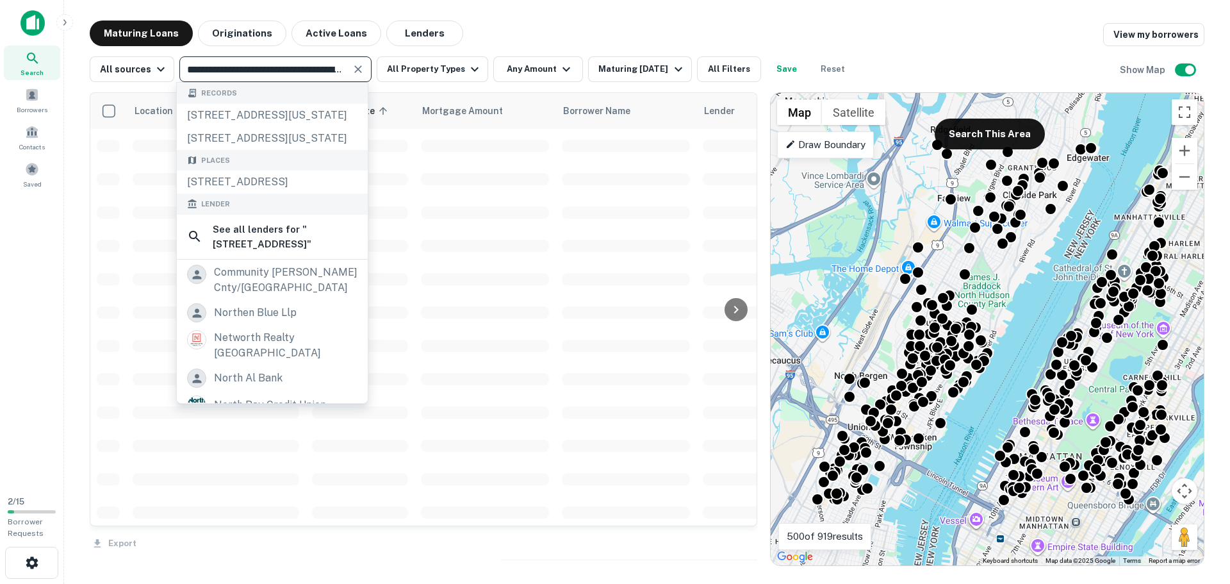
click at [358, 69] on icon "Clear" at bounding box center [358, 69] width 13 height 13
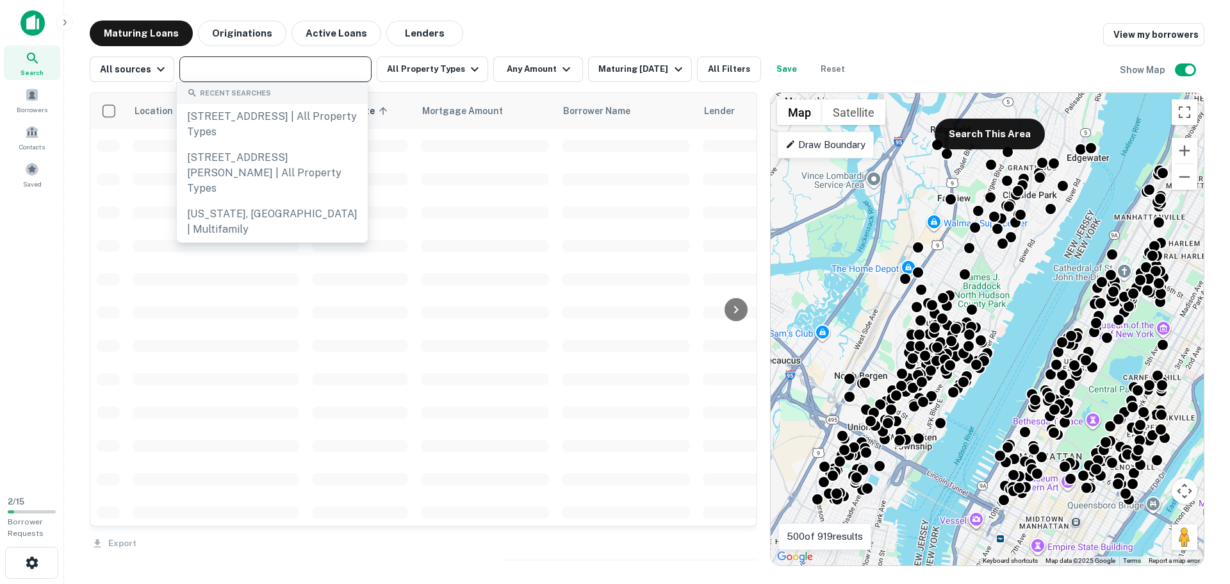
click at [332, 67] on input "text" at bounding box center [274, 69] width 183 height 18
paste input "**********"
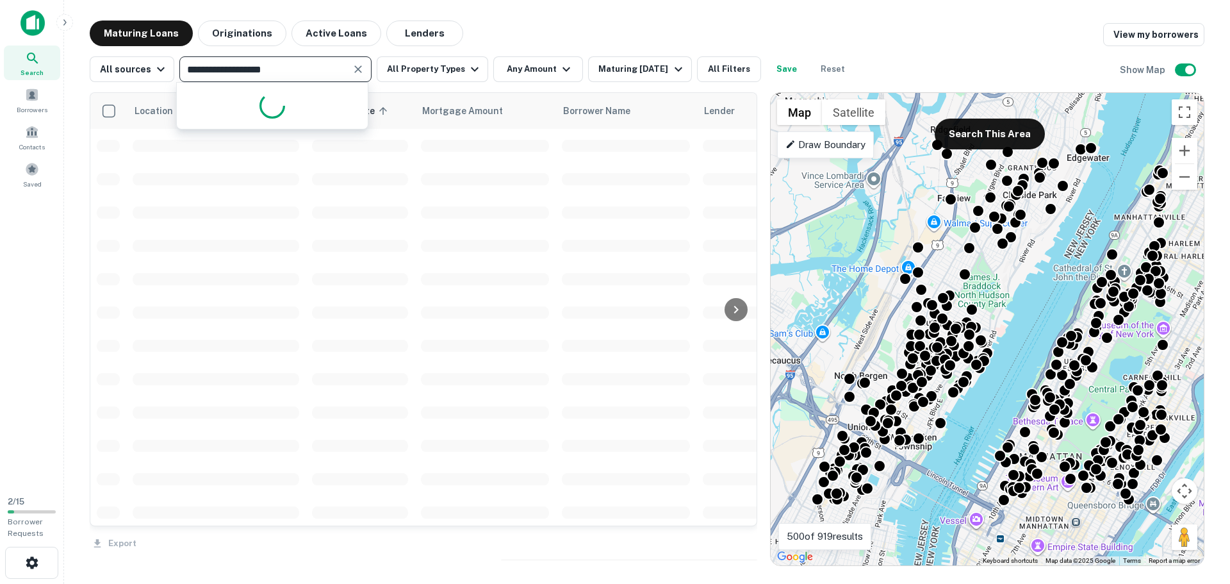
type input "**********"
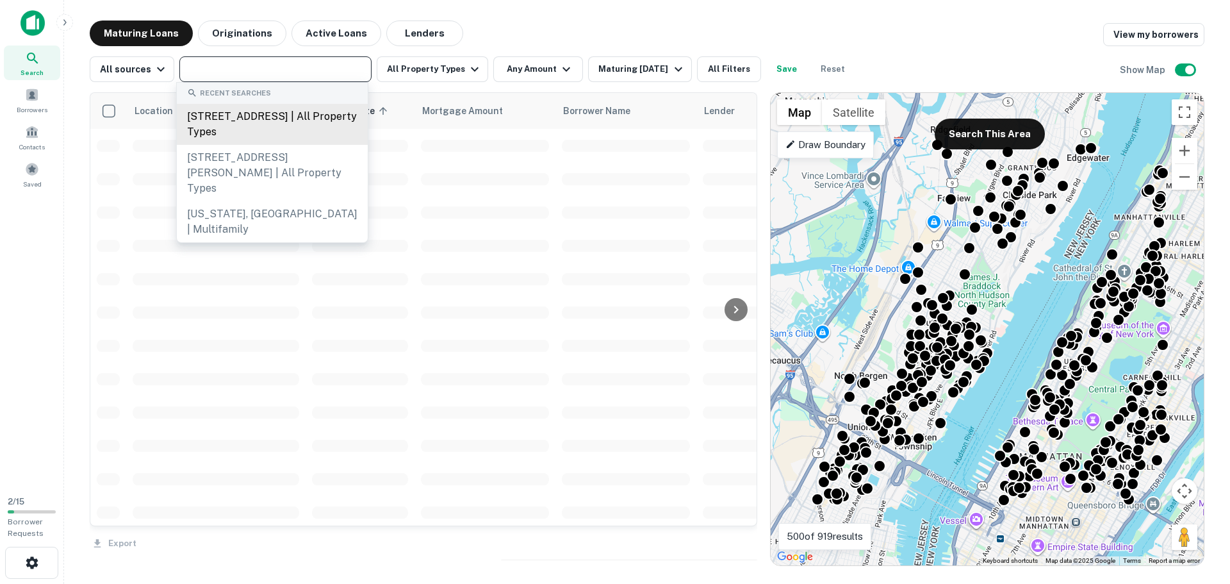
paste input "**********"
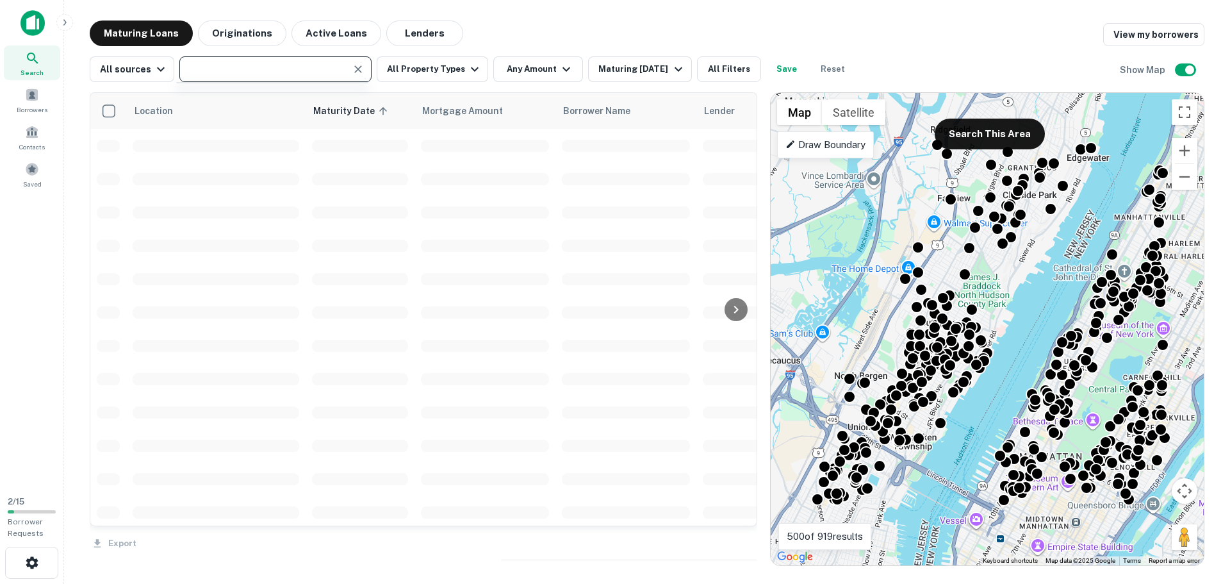
type input "**********"
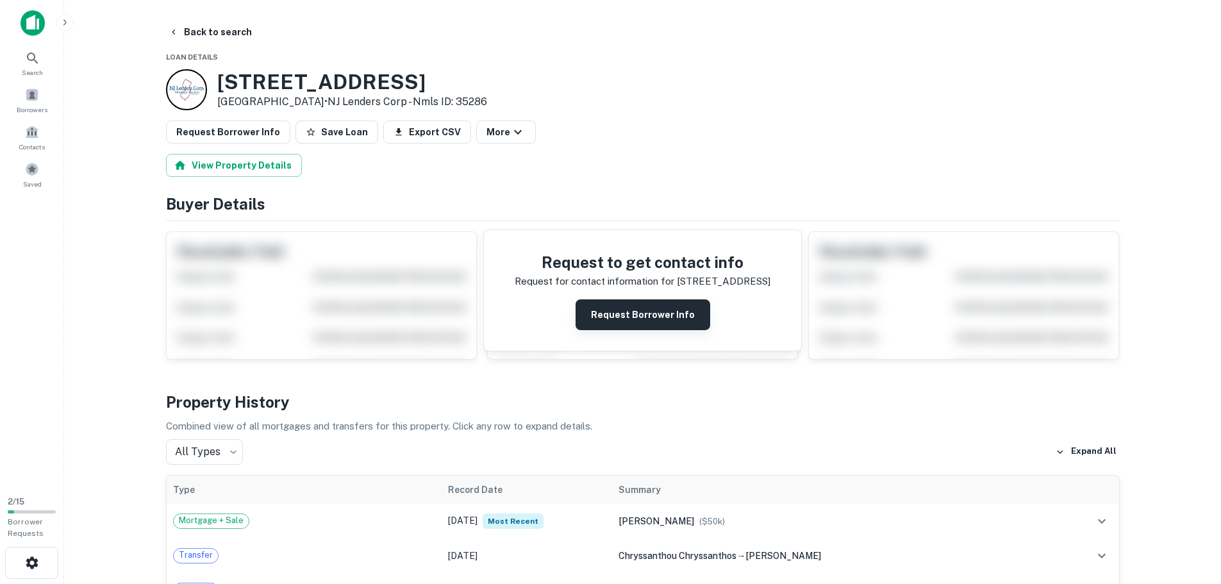
click at [627, 316] on button "Request Borrower Info" at bounding box center [642, 314] width 135 height 31
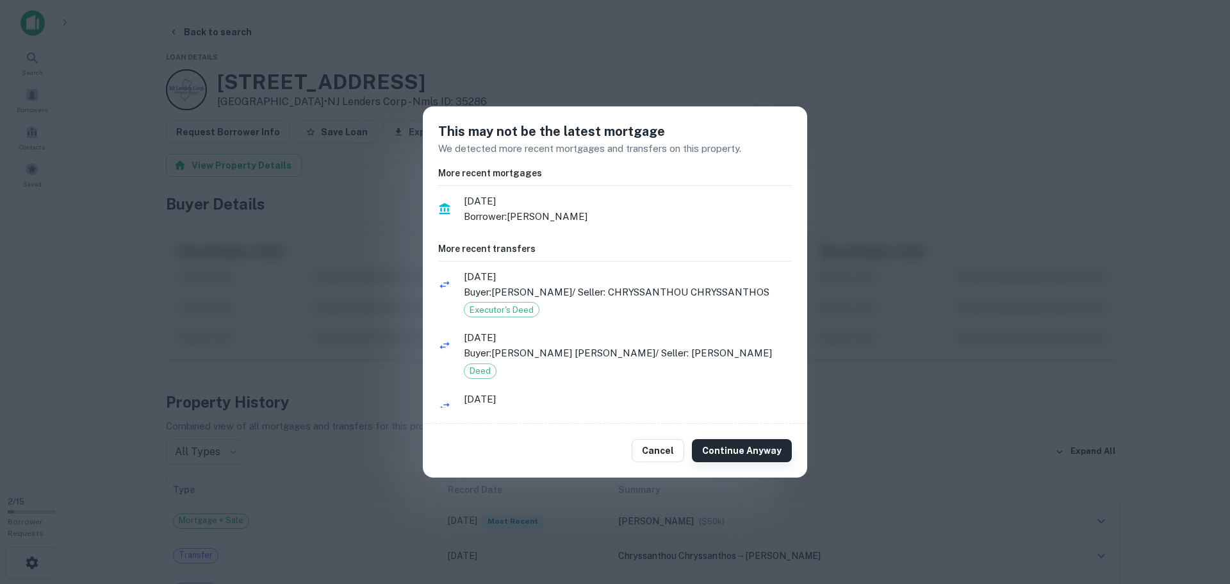
click at [743, 445] on button "Continue Anyway" at bounding box center [742, 450] width 100 height 23
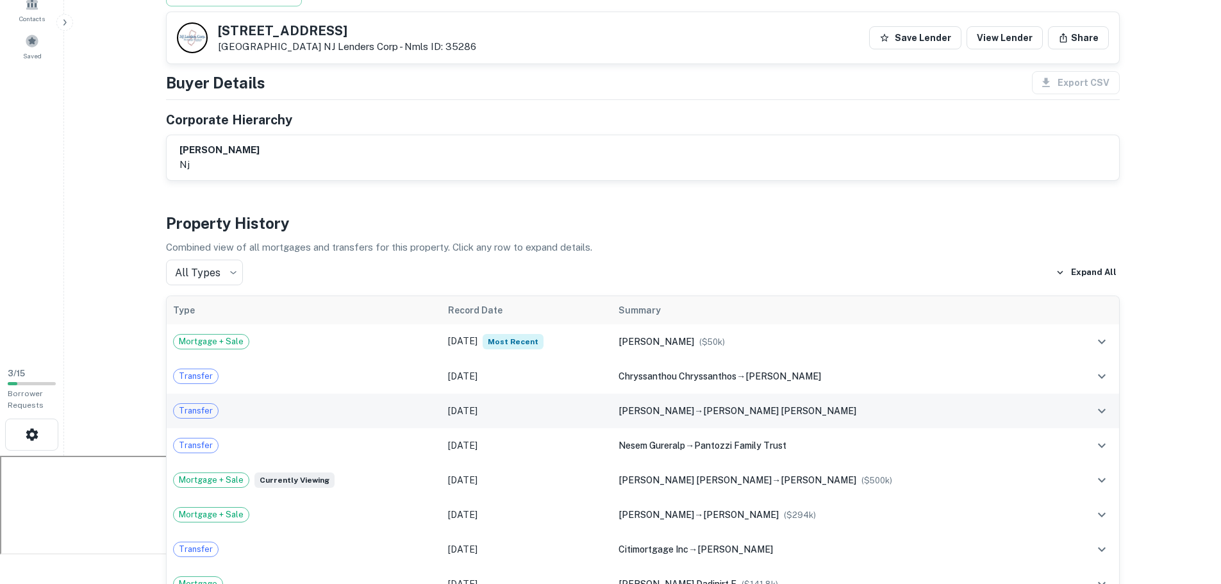
scroll to position [192, 0]
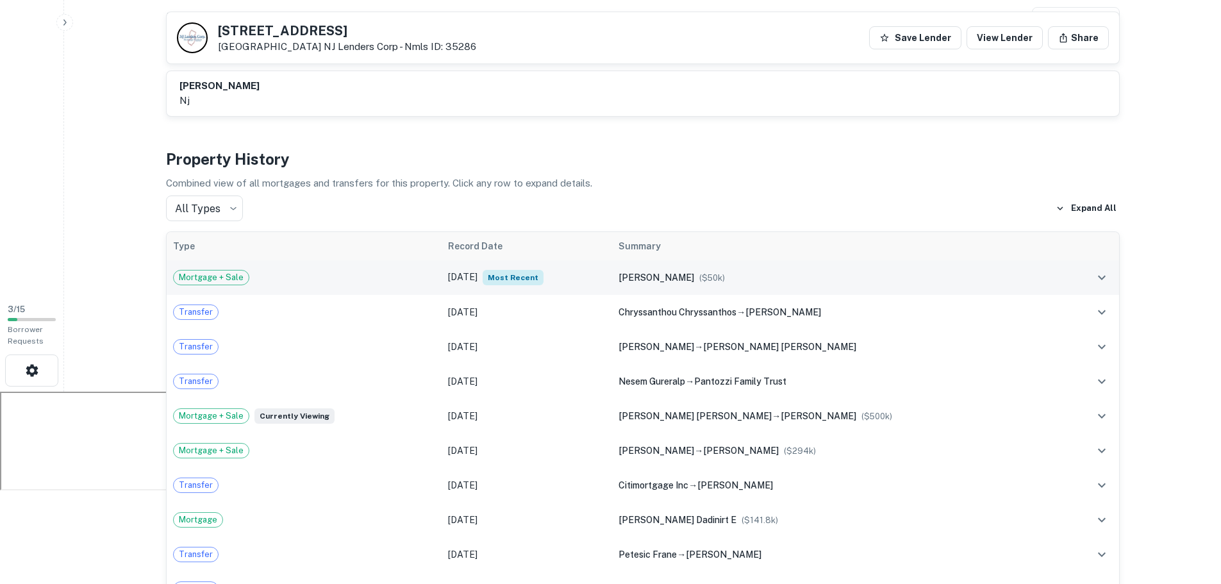
click at [950, 277] on div "tarabocchia frank ($ 50k )" at bounding box center [837, 277] width 439 height 14
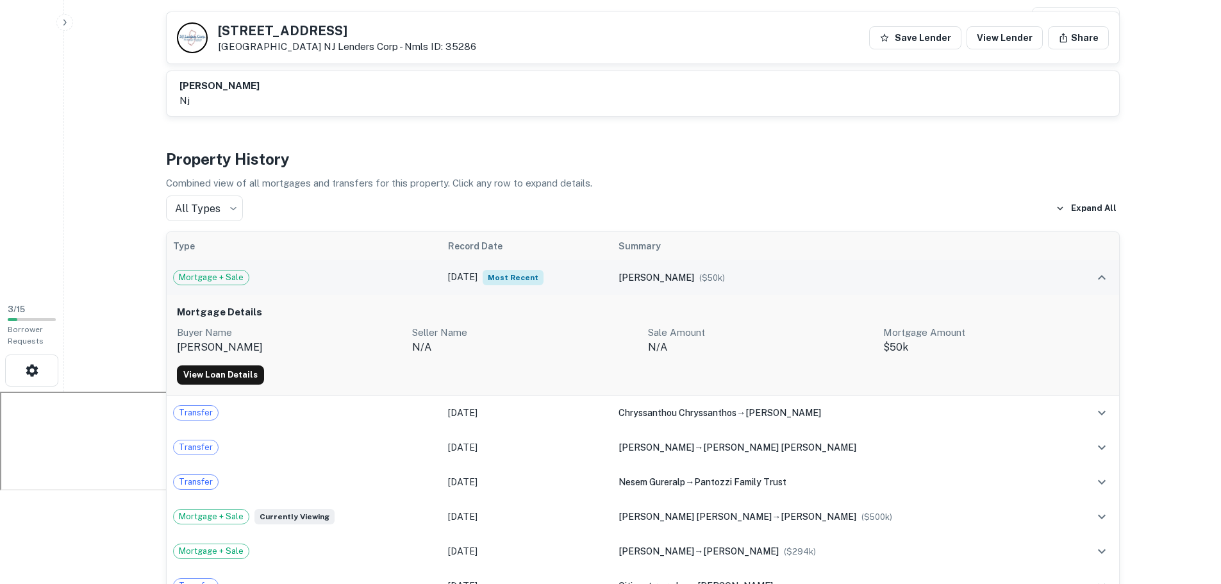
click at [950, 277] on div "tarabocchia frank ($ 50k )" at bounding box center [837, 277] width 439 height 14
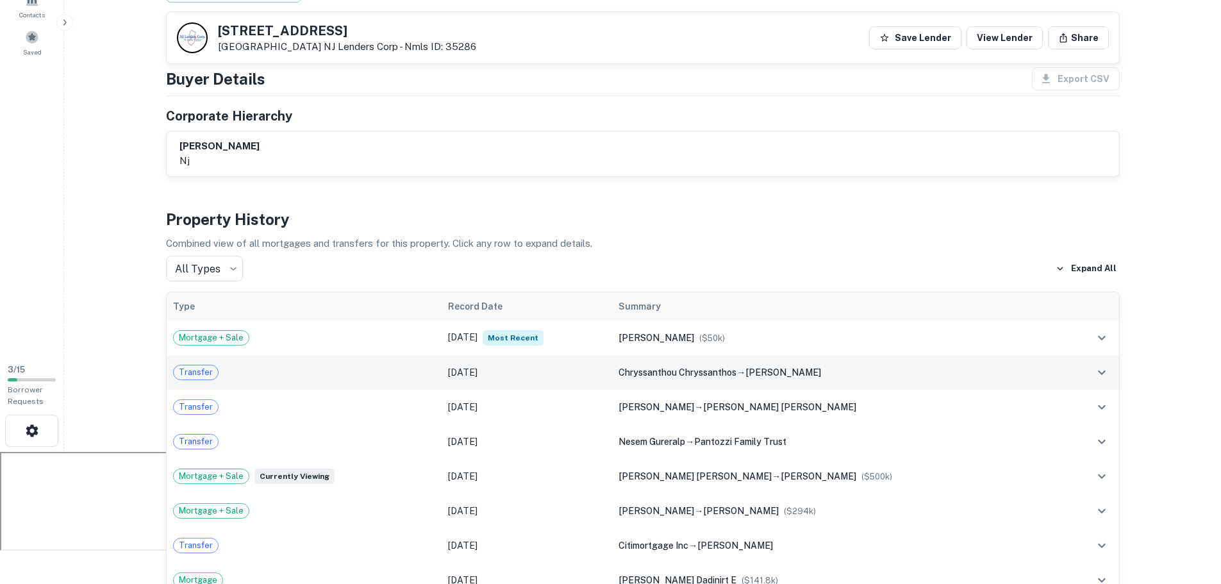
scroll to position [64, 0]
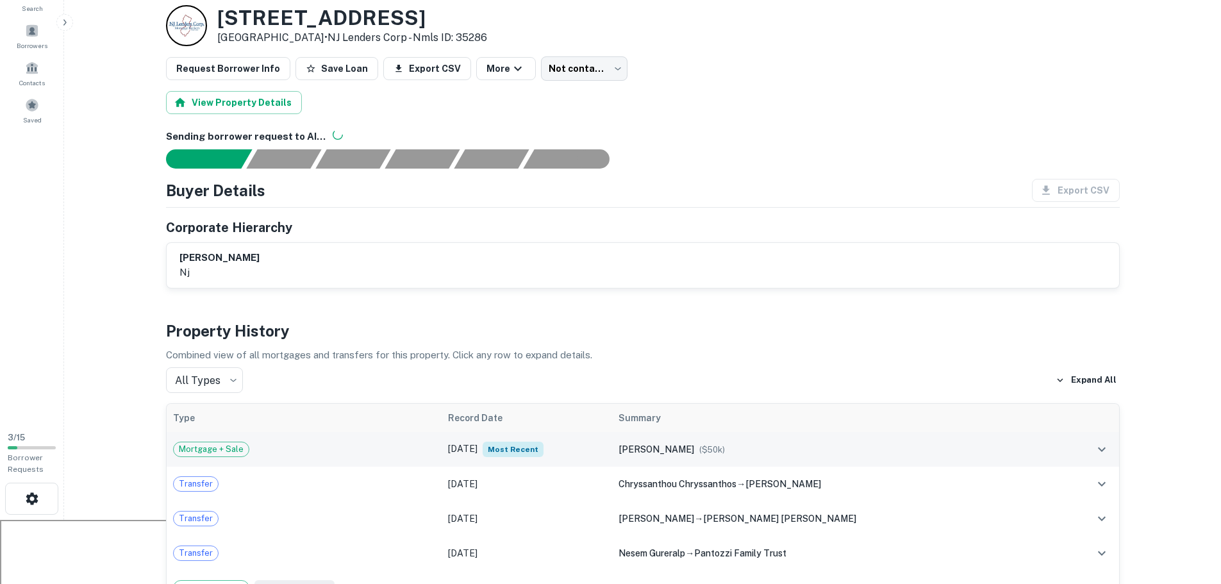
click at [613, 454] on td "Jul 30, 2024 Most Recent" at bounding box center [527, 449] width 171 height 35
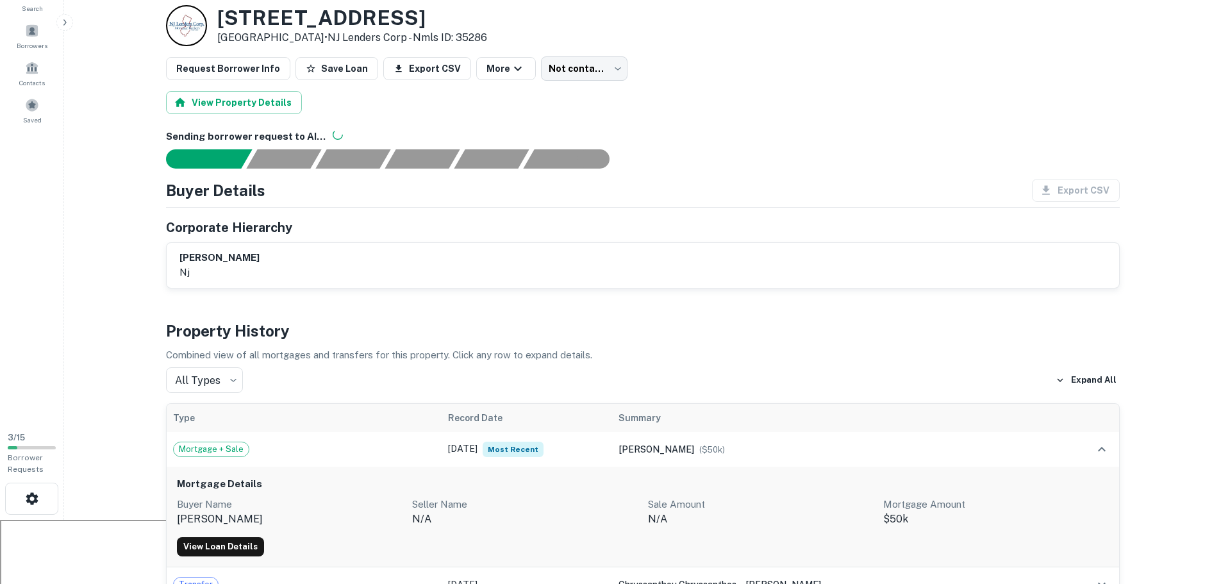
scroll to position [0, 0]
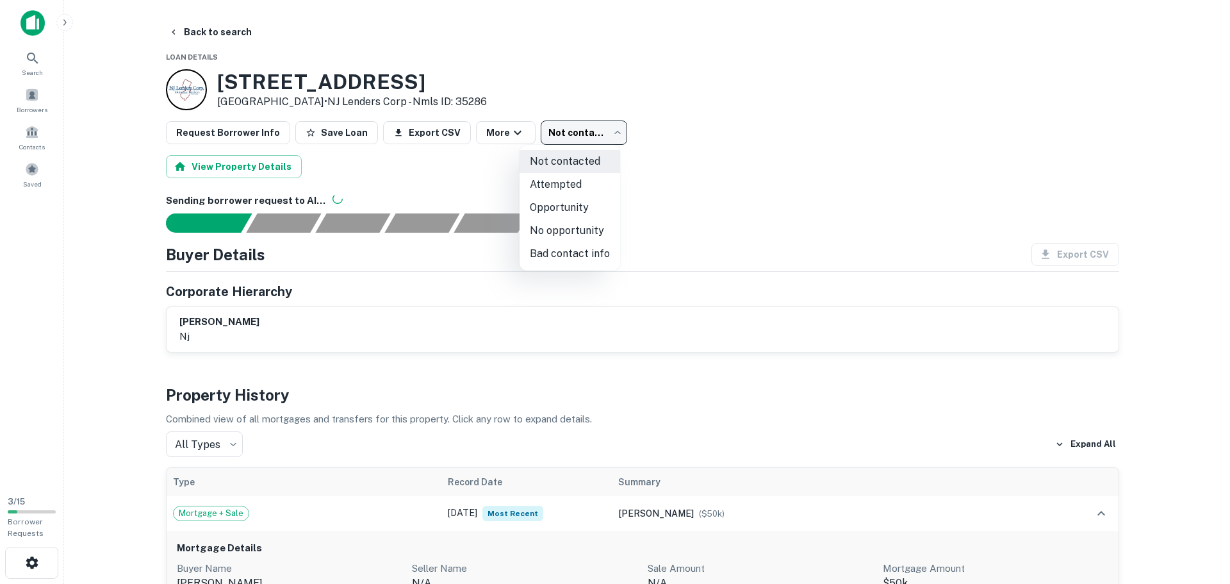
click at [586, 131] on body "Search Borrowers Contacts Saved 3 / 15 Borrower Requests Back to search Loan De…" at bounding box center [615, 292] width 1230 height 584
click at [656, 60] on div at bounding box center [615, 292] width 1230 height 584
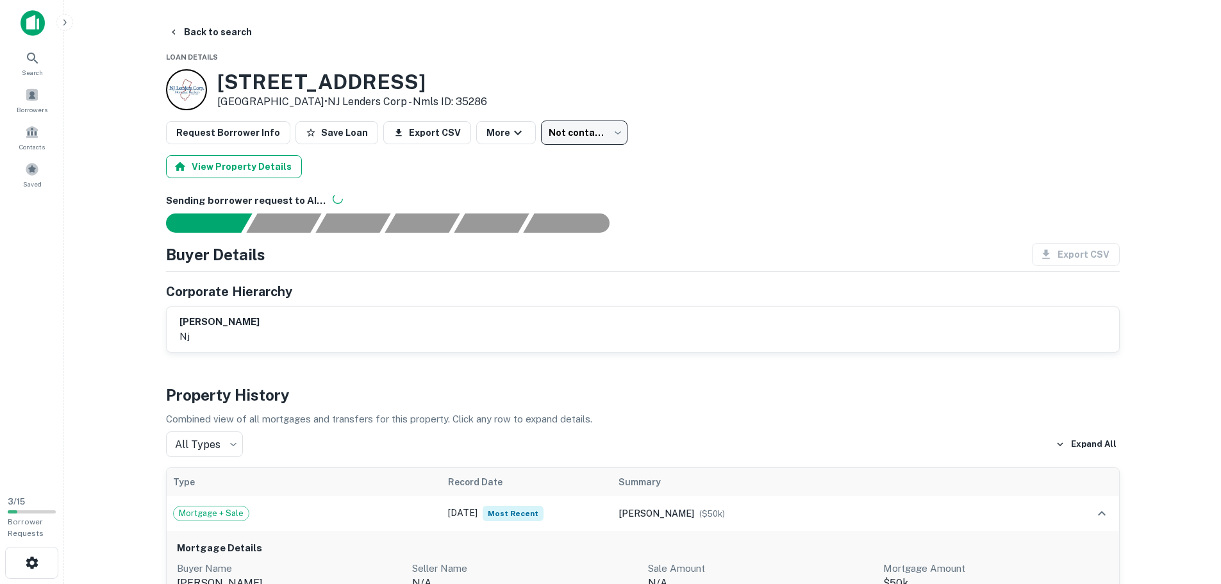
click at [209, 163] on button "View Property Details" at bounding box center [234, 166] width 136 height 23
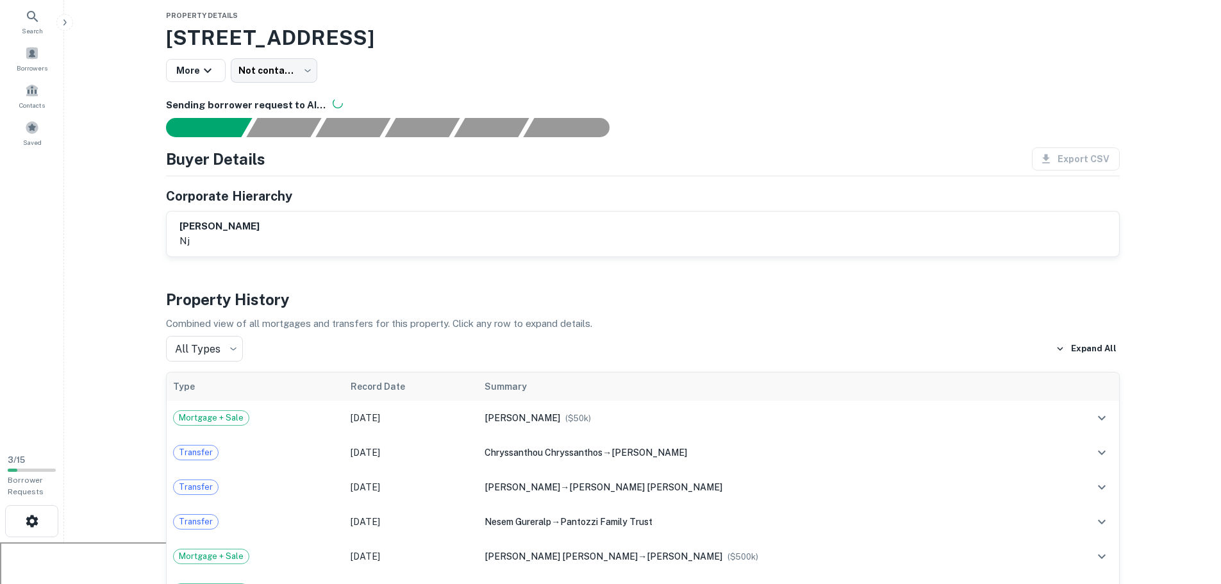
scroll to position [64, 0]
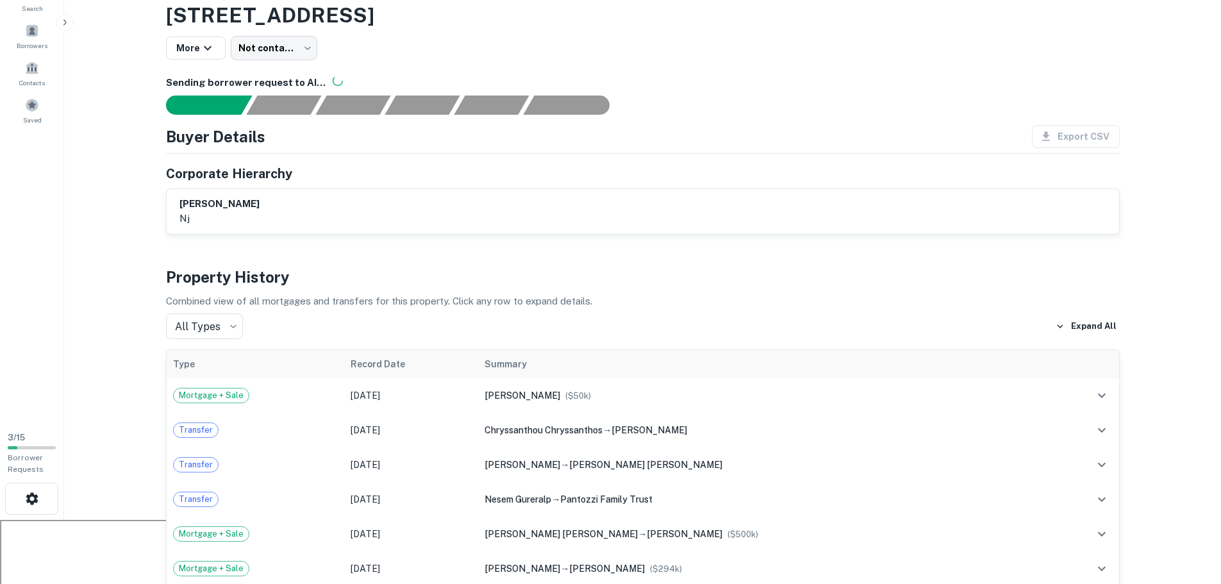
drag, startPoint x: 175, startPoint y: 201, endPoint x: 267, endPoint y: 199, distance: 92.3
click at [267, 199] on div "[PERSON_NAME] nj" at bounding box center [643, 211] width 952 height 45
copy h6 "[PERSON_NAME]"
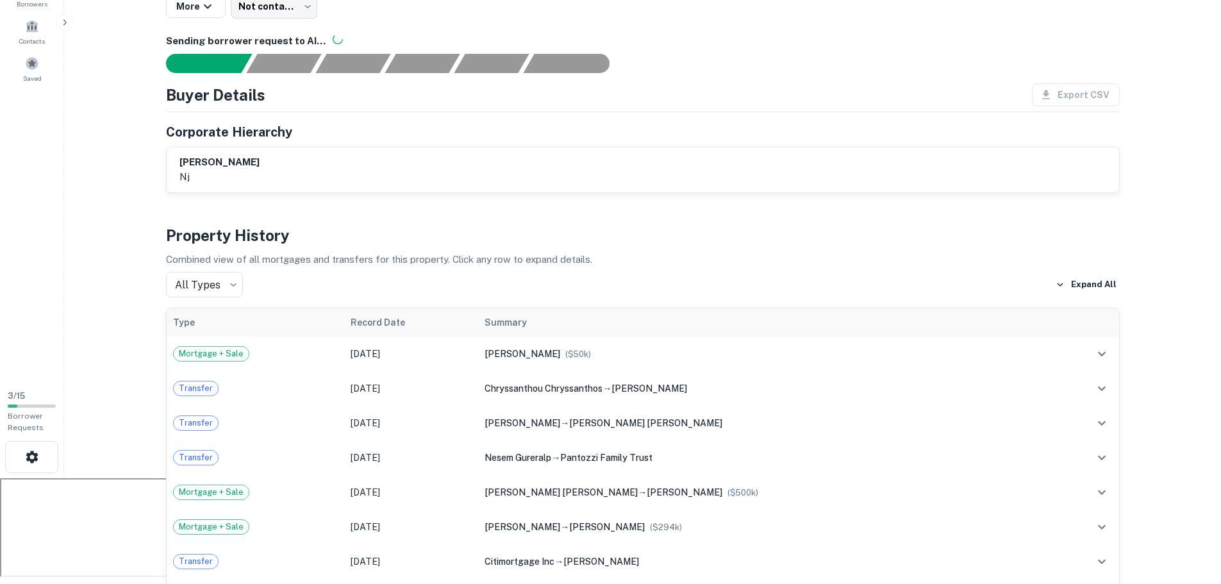
scroll to position [128, 0]
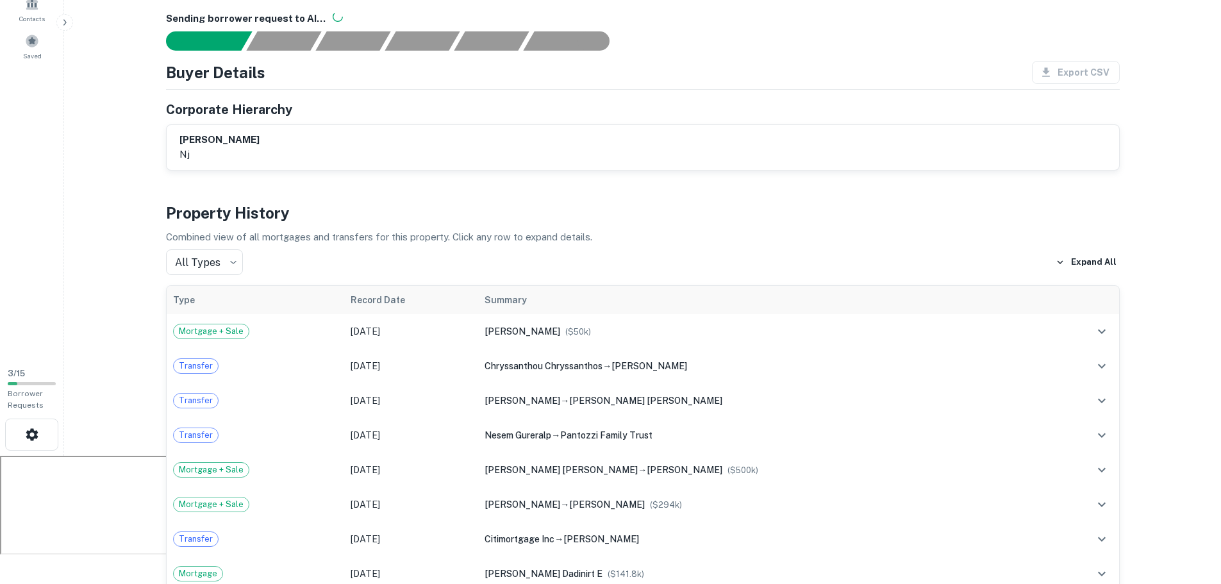
click at [116, 160] on main "Loan Details Property Details 7855 Boulevard E, North Bergen, NJ, 07047 More No…" at bounding box center [642, 164] width 1157 height 584
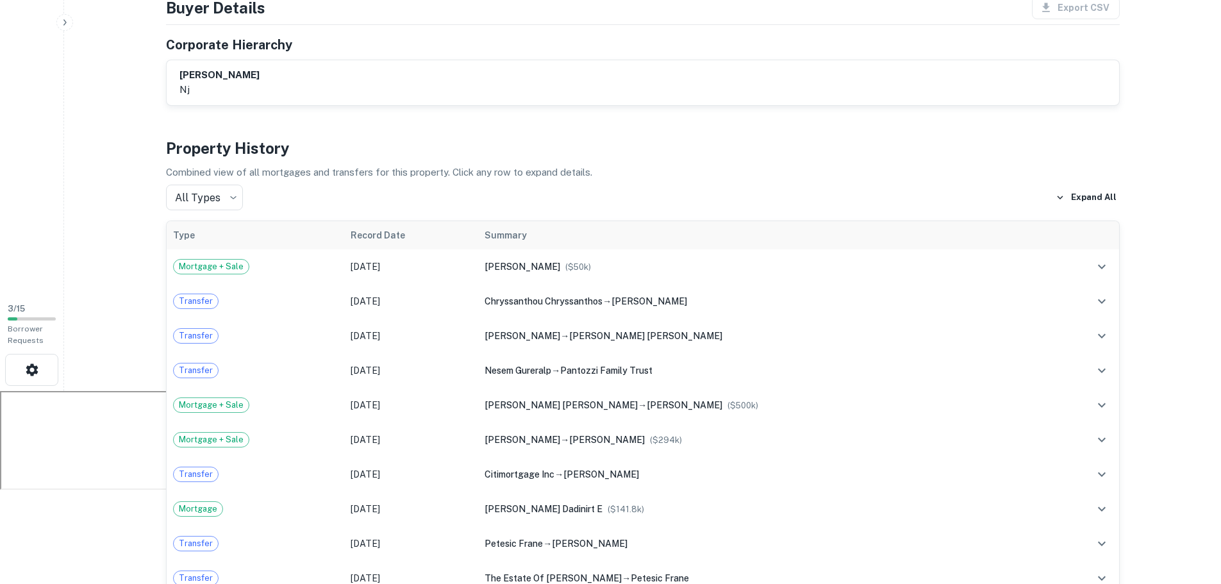
scroll to position [0, 0]
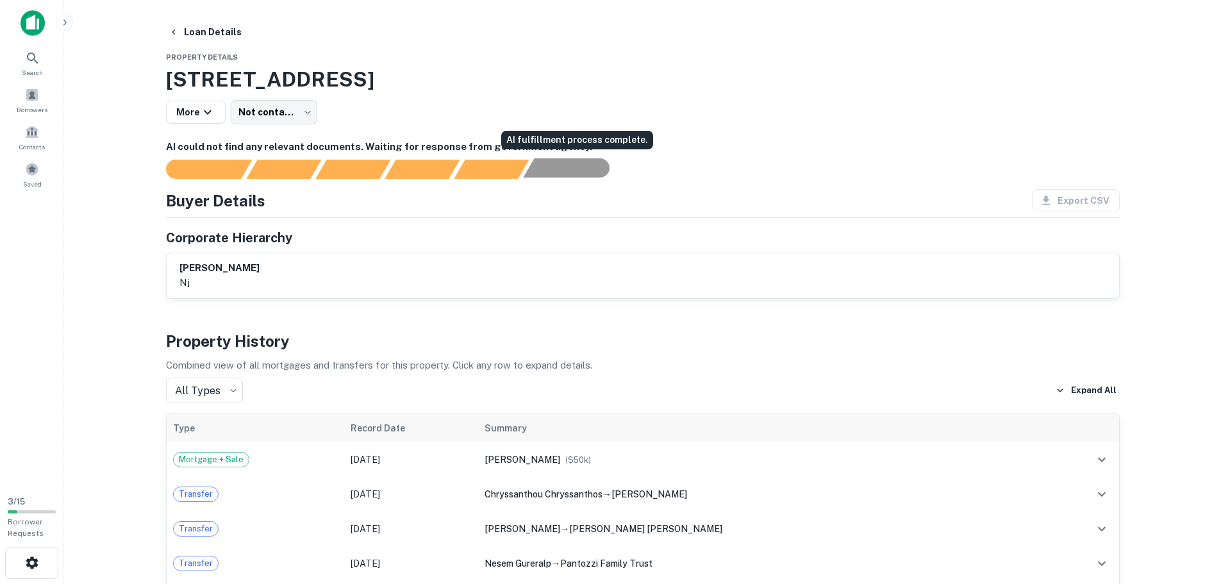
click at [596, 168] on div "AI fulfillment process complete." at bounding box center [593, 167] width 32 height 19
click at [200, 111] on icon "button" at bounding box center [207, 111] width 15 height 15
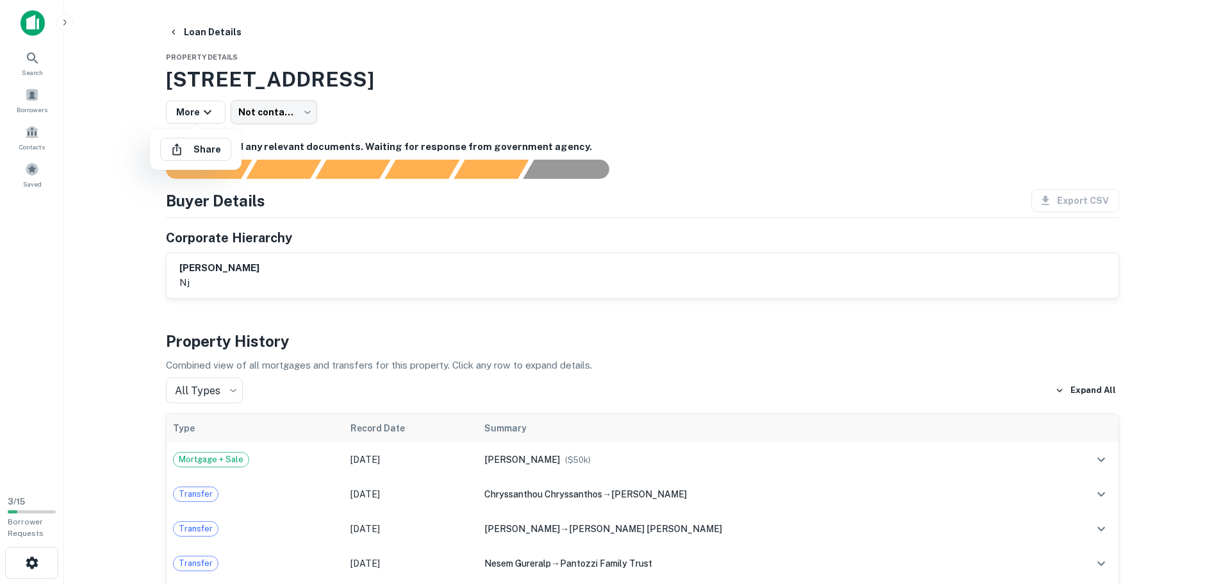
click at [790, 96] on div at bounding box center [615, 292] width 1230 height 584
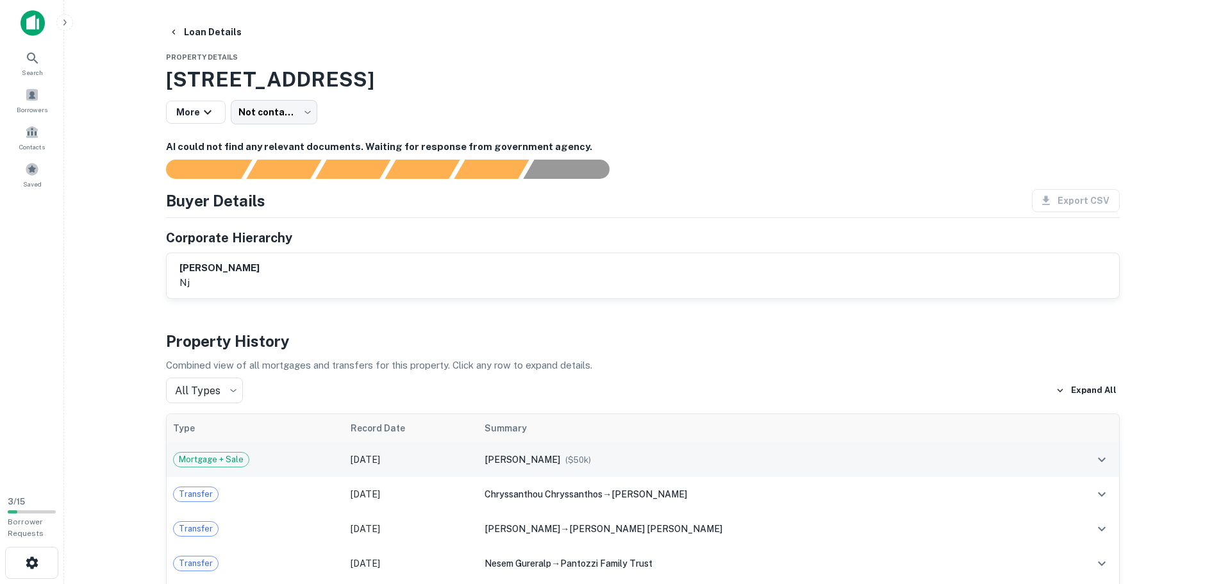
click at [478, 461] on td "[DATE]" at bounding box center [411, 459] width 134 height 35
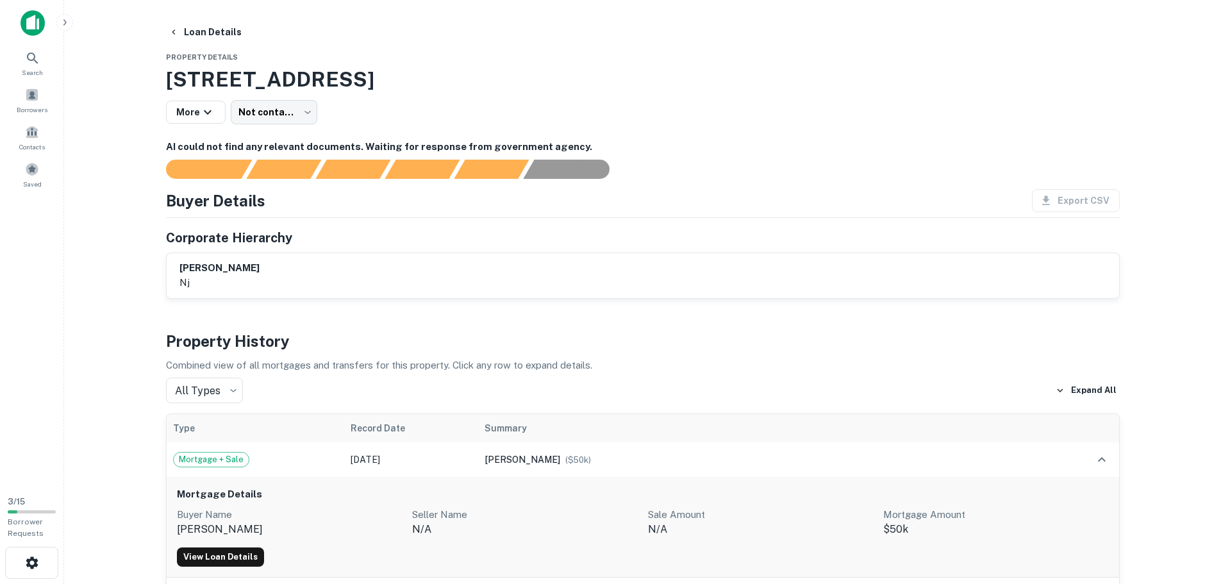
scroll to position [64, 0]
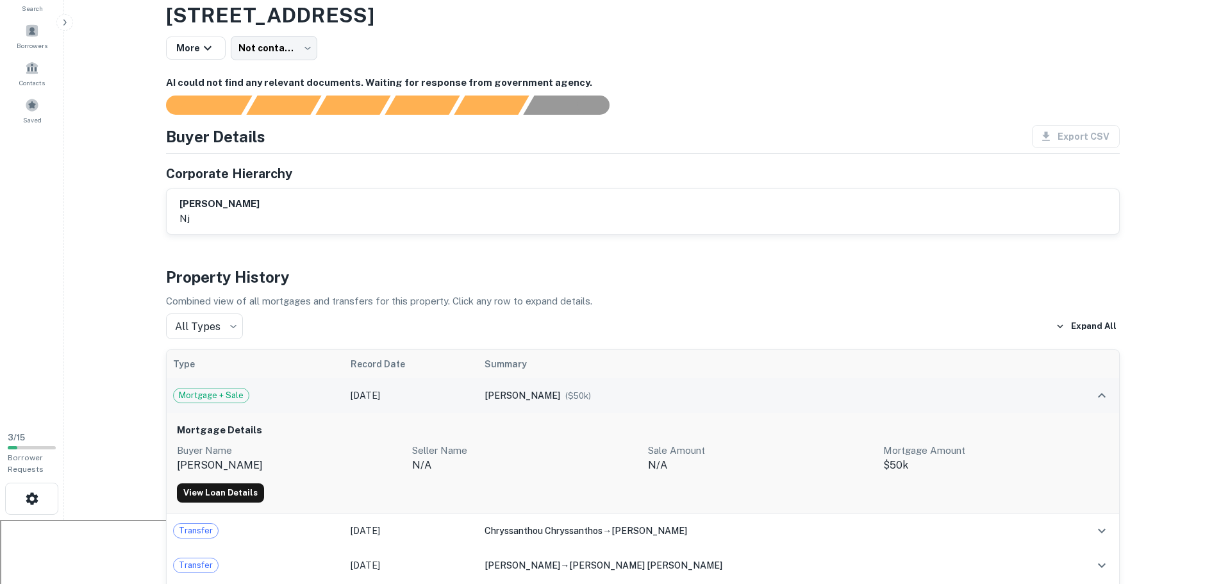
click at [421, 392] on td "[DATE]" at bounding box center [411, 395] width 134 height 35
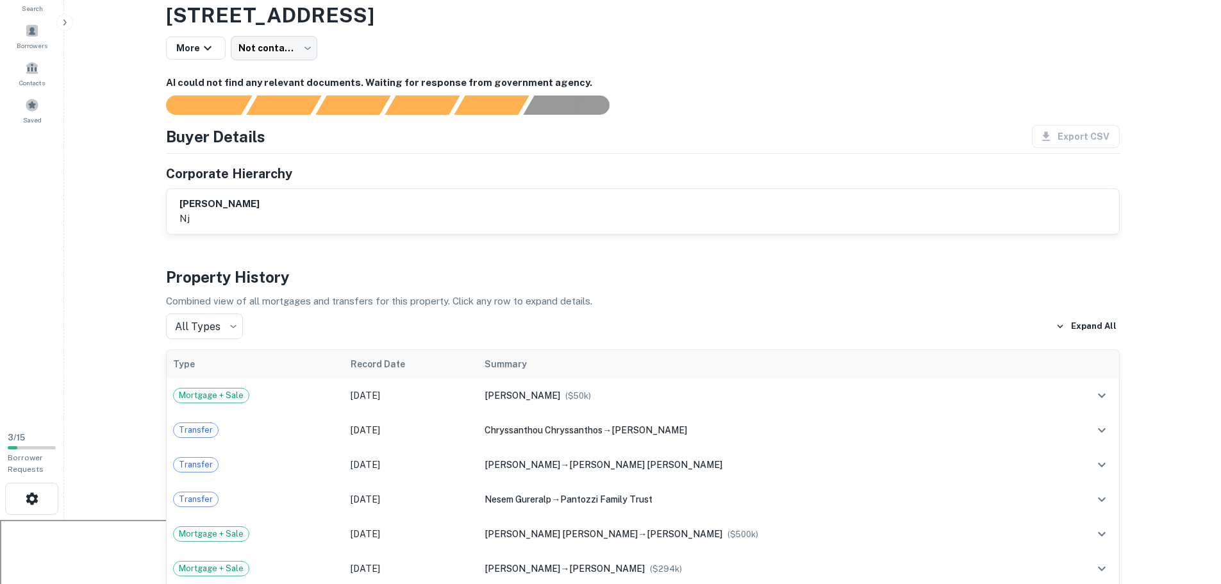
drag, startPoint x: 179, startPoint y: 199, endPoint x: 256, endPoint y: 196, distance: 76.9
click at [256, 197] on div "[PERSON_NAME] nj" at bounding box center [642, 211] width 927 height 29
copy h6 "[PERSON_NAME]"
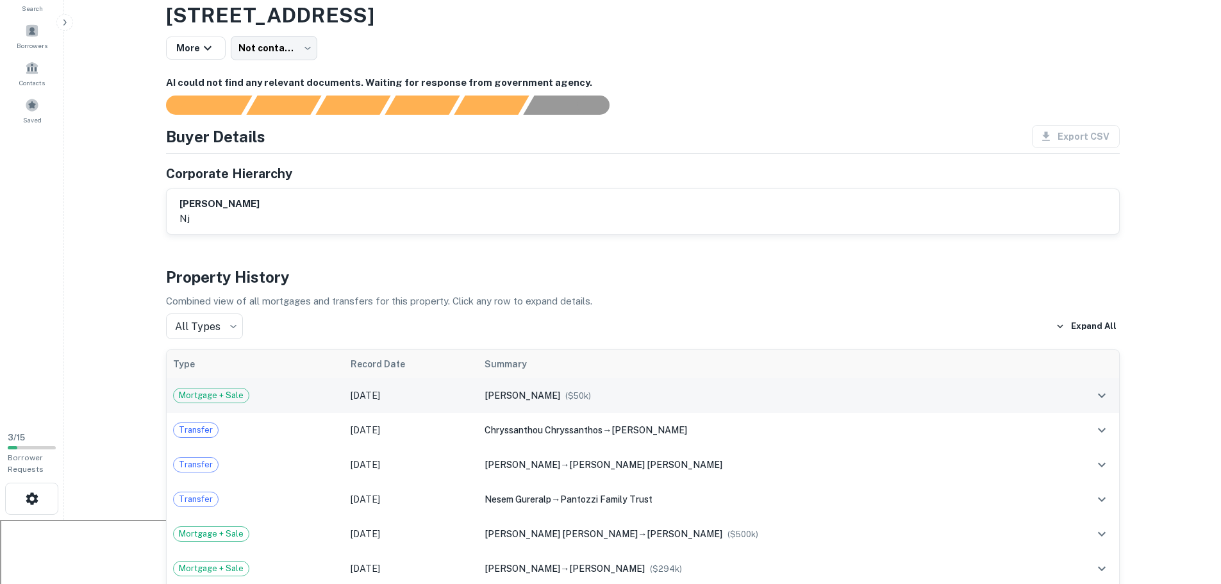
click at [591, 391] on span "($ 50k )" at bounding box center [578, 396] width 26 height 10
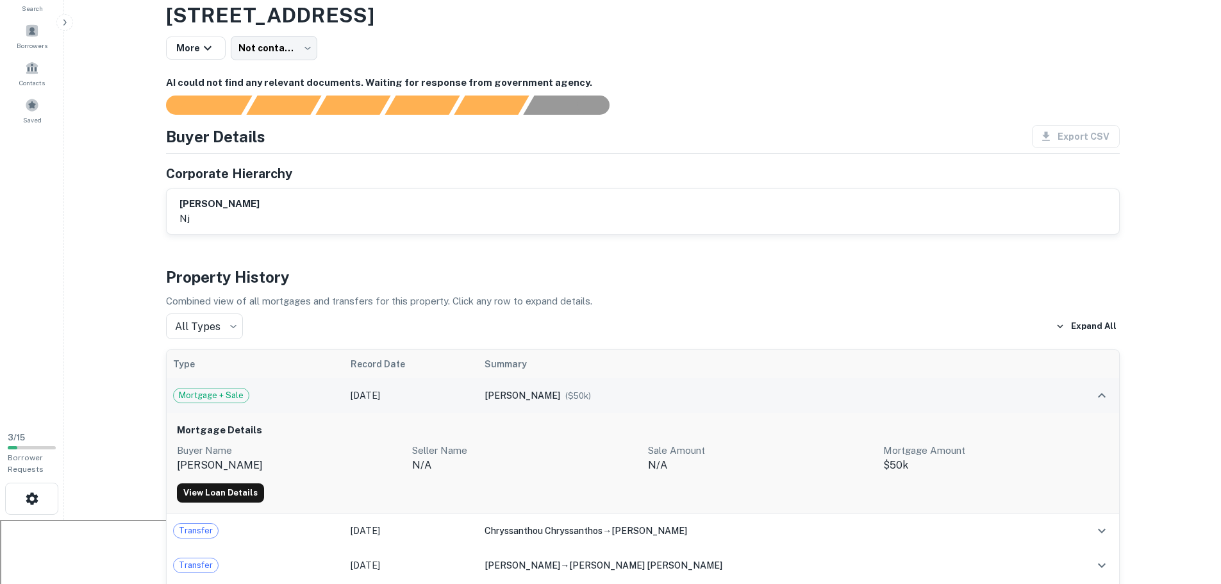
drag, startPoint x: 501, startPoint y: 393, endPoint x: 593, endPoint y: 390, distance: 91.7
click at [593, 390] on tr "Mortgage + Sale Jul 30, 2024 tarabocchia frank ($ 50k )" at bounding box center [643, 395] width 952 height 35
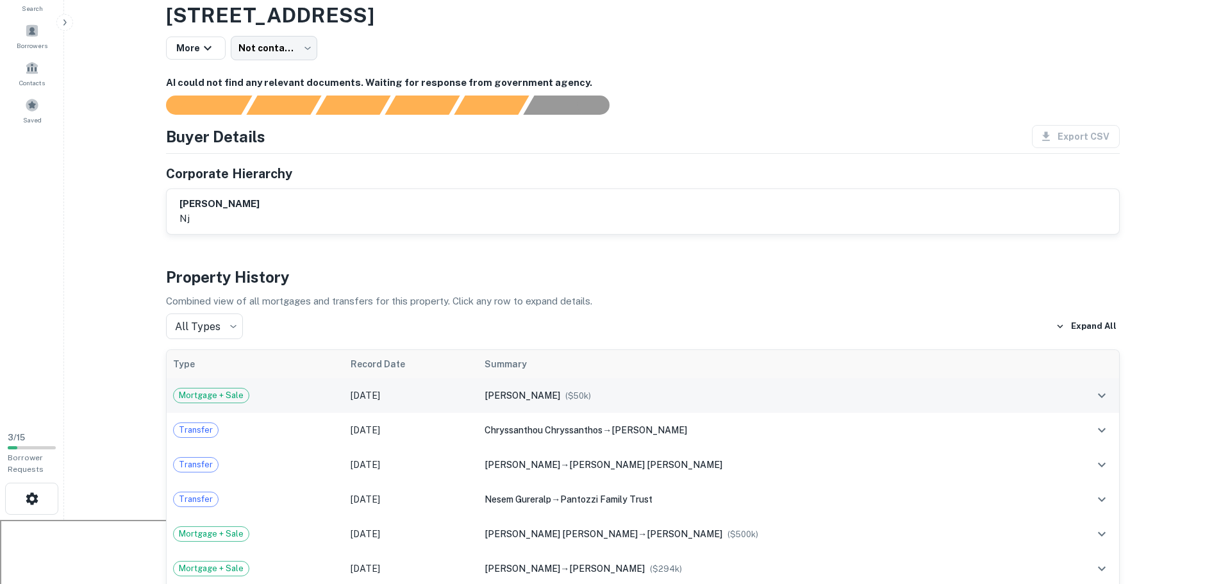
copy tr "[PERSON_NAME]"
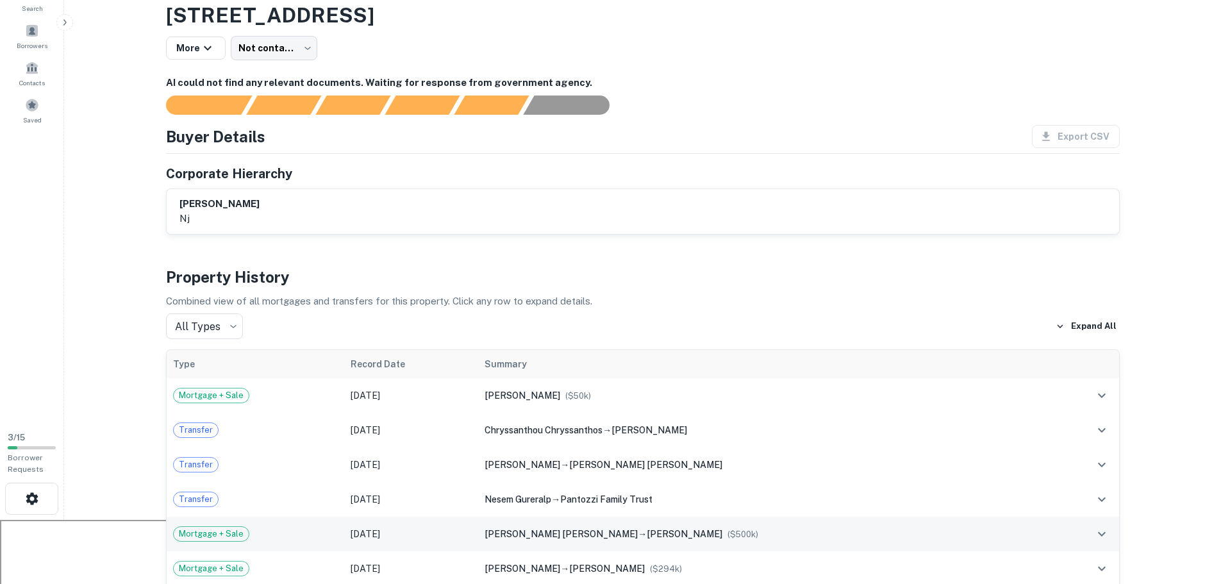
drag, startPoint x: 780, startPoint y: 454, endPoint x: 772, endPoint y: 517, distance: 63.4
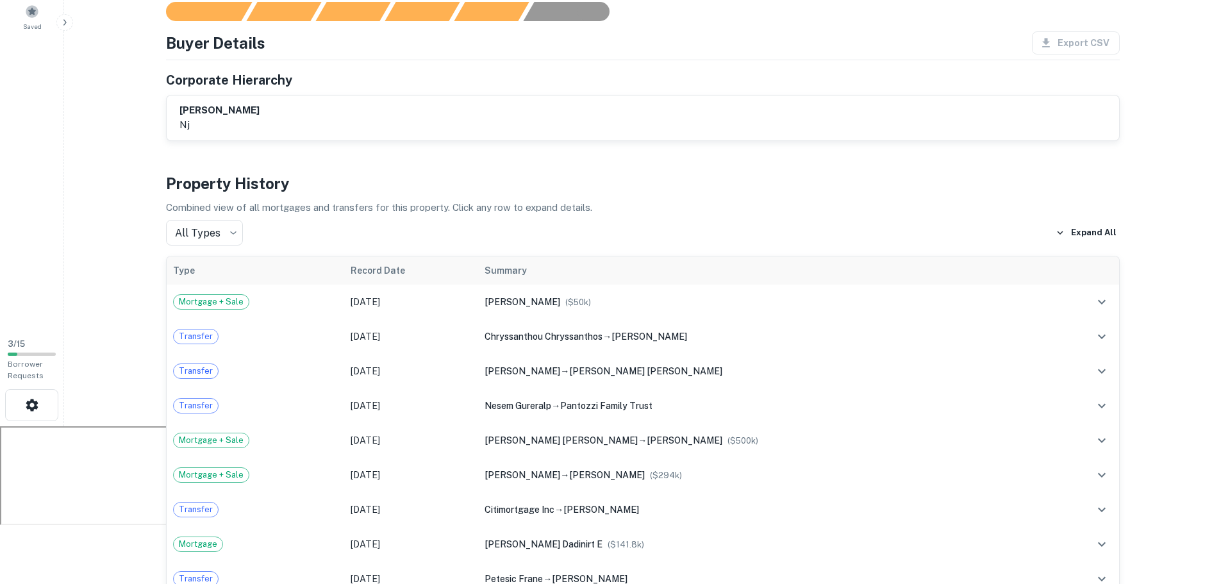
scroll to position [0, 0]
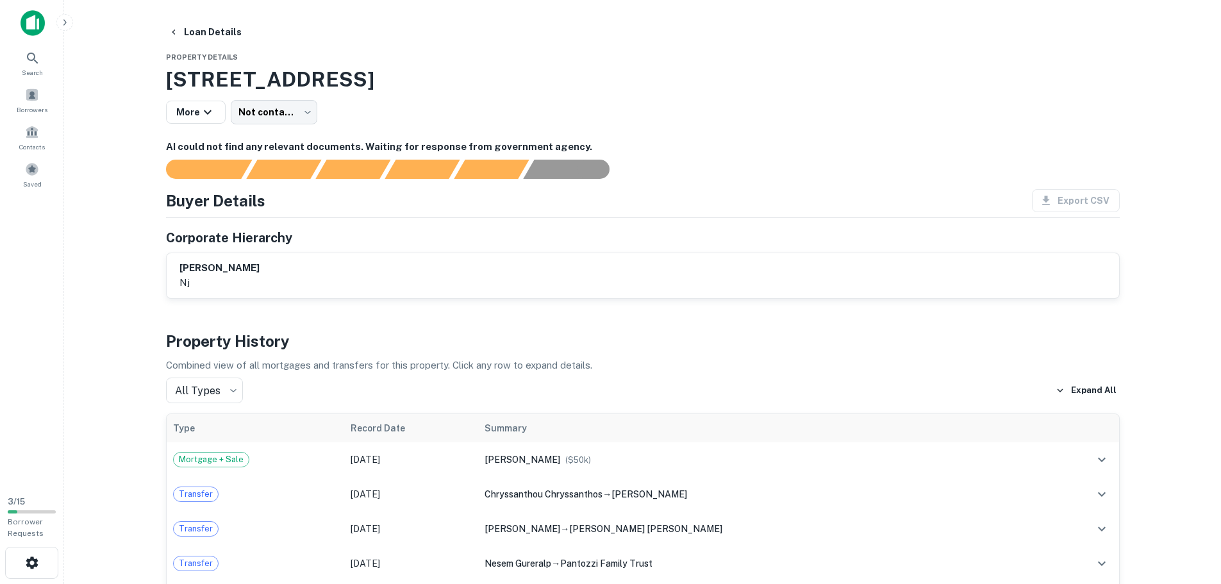
click at [284, 287] on div "[PERSON_NAME] nj" at bounding box center [642, 275] width 927 height 29
click at [537, 155] on div "AI fulfillment process complete." at bounding box center [577, 143] width 154 height 29
drag, startPoint x: 176, startPoint y: 268, endPoint x: 264, endPoint y: 267, distance: 87.8
click at [264, 267] on div "[PERSON_NAME] nj" at bounding box center [643, 275] width 952 height 45
copy h6 "[PERSON_NAME]"
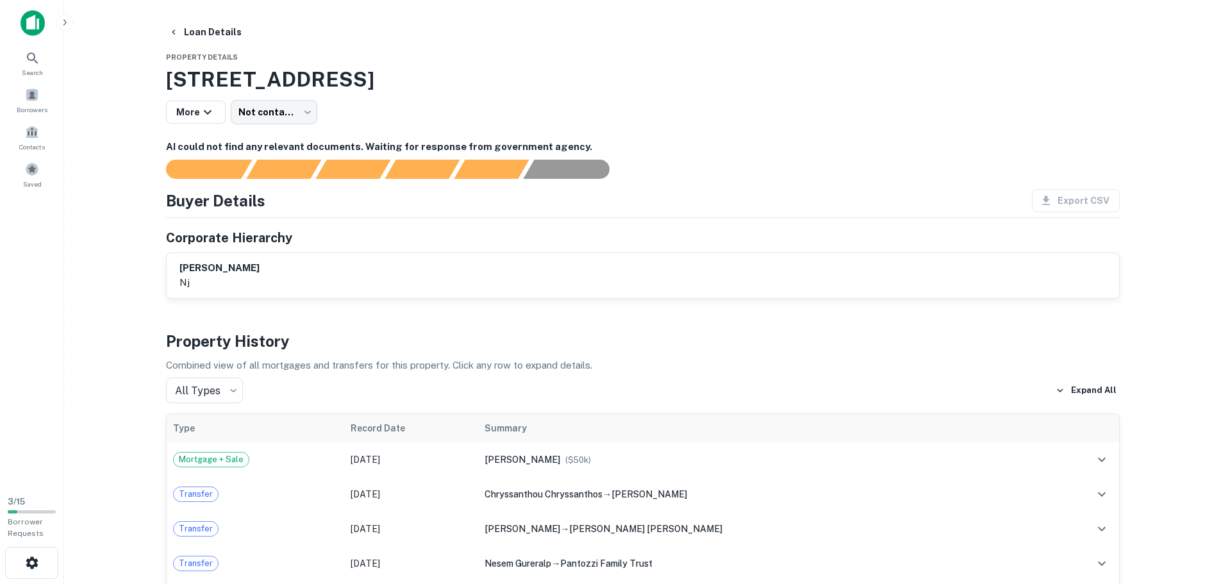
scroll to position [62, 0]
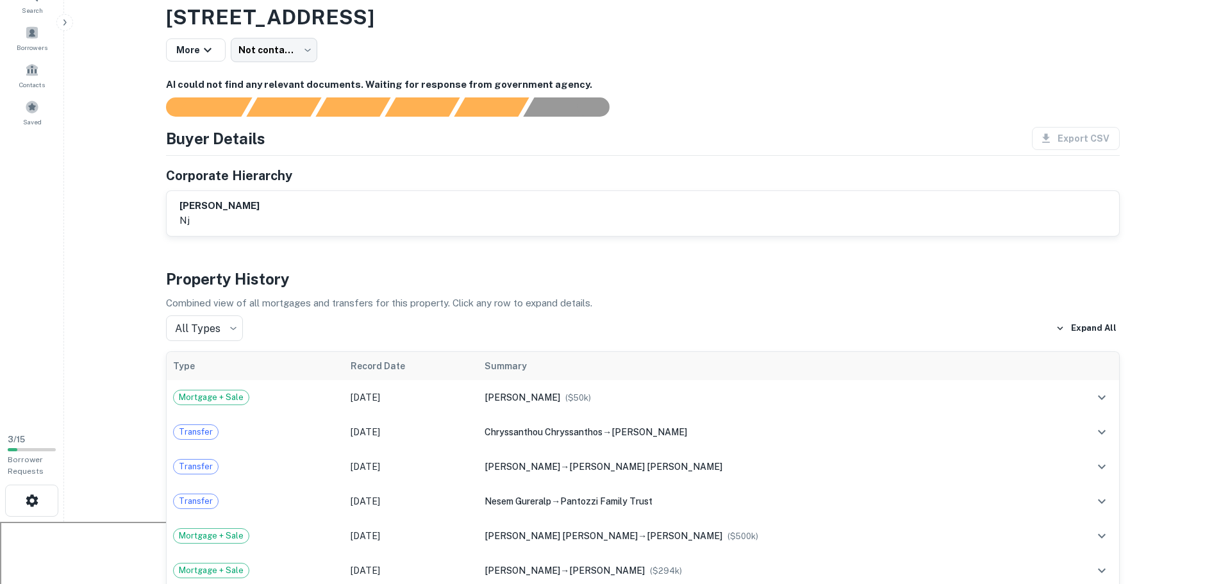
click at [734, 53] on div "More Not contacted **** ​" at bounding box center [643, 50] width 954 height 24
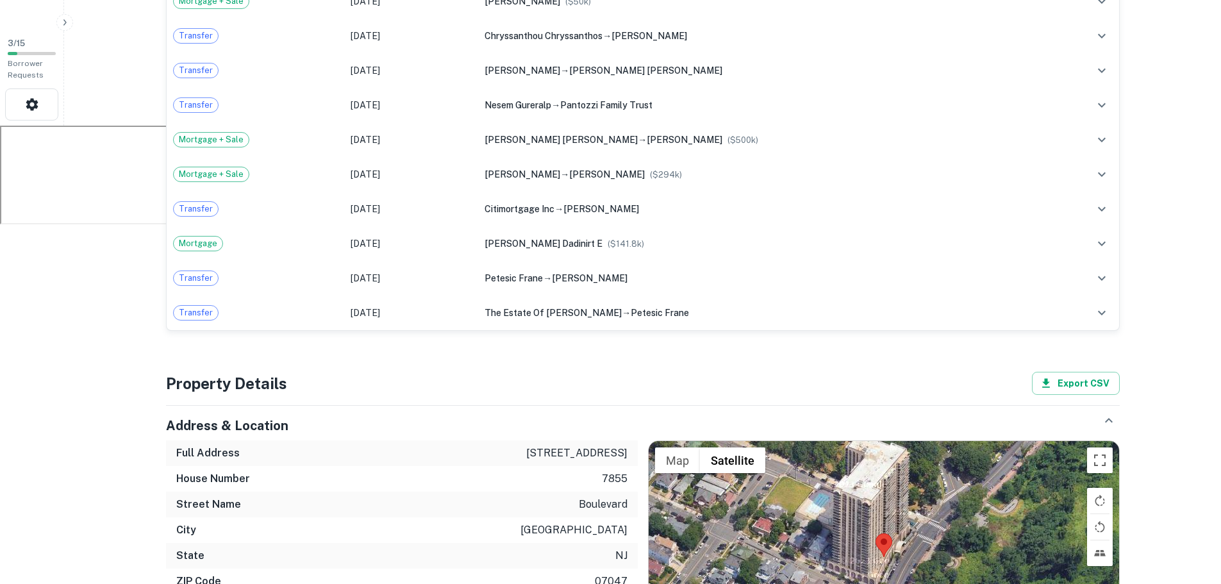
scroll to position [0, 0]
